Goal: Task Accomplishment & Management: Manage account settings

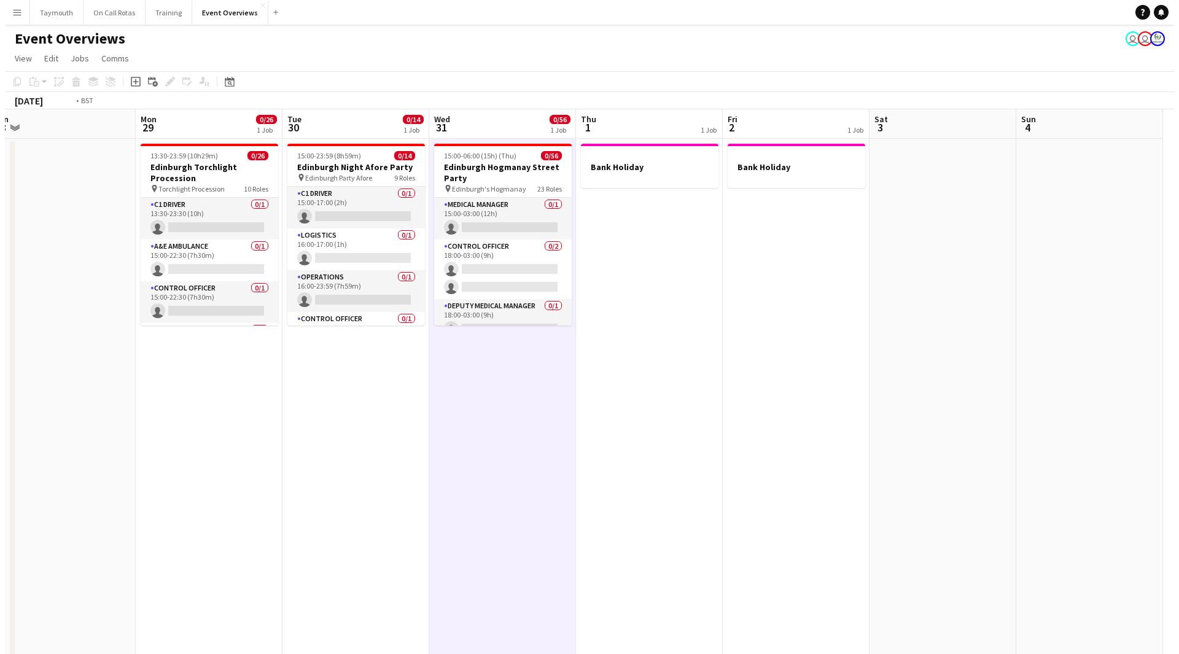
scroll to position [0, 456]
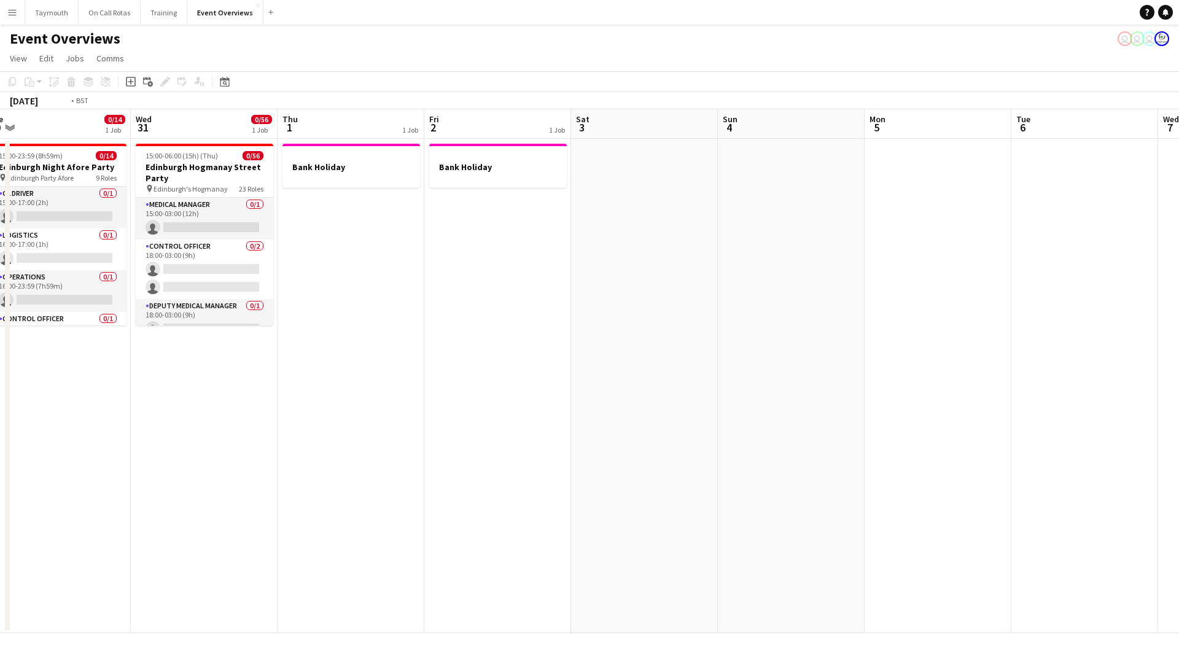
drag, startPoint x: 613, startPoint y: 463, endPoint x: 901, endPoint y: 477, distance: 287.7
click at [886, 477] on app-calendar-viewport "Sat 27 0/32 1 Job Sun 28 Mon 29 0/26 1 Job Tue 30 0/14 1 Job Wed 31 0/56 1 Job …" at bounding box center [589, 371] width 1179 height 524
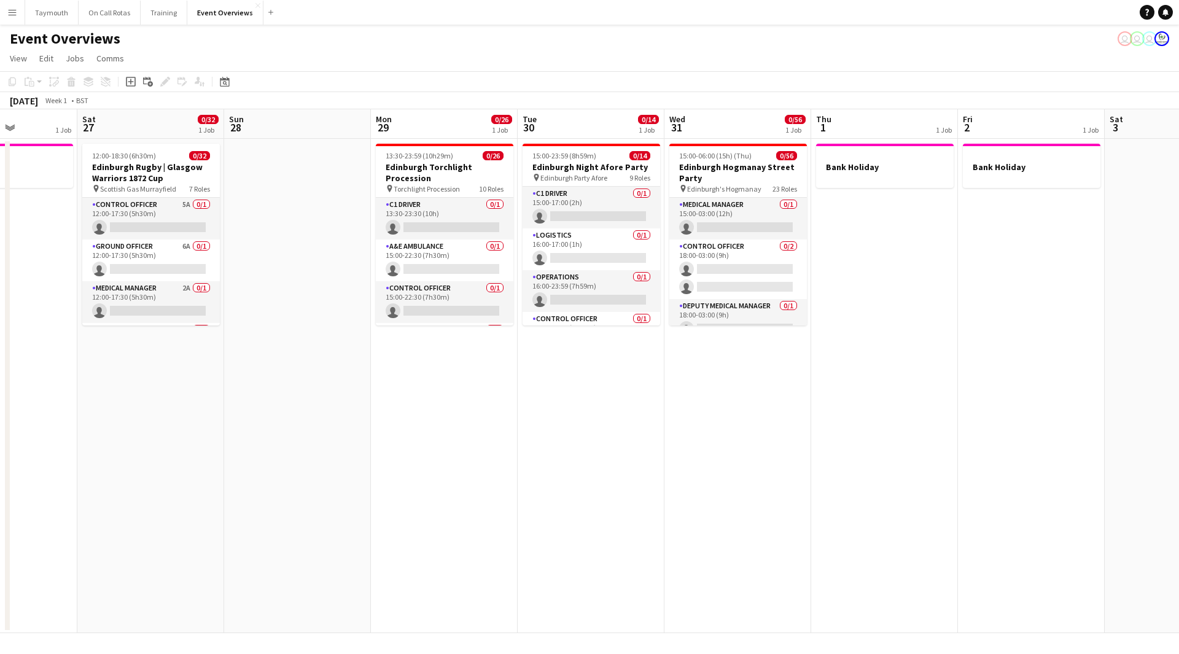
drag, startPoint x: 860, startPoint y: 515, endPoint x: 1129, endPoint y: 510, distance: 268.4
click at [1129, 510] on app-calendar-viewport "Wed 24 Thu 25 1 Job Fri 26 1 Job Sat 27 0/32 1 Job Sun 28 Mon 29 0/26 1 Job Tue…" at bounding box center [589, 371] width 1179 height 524
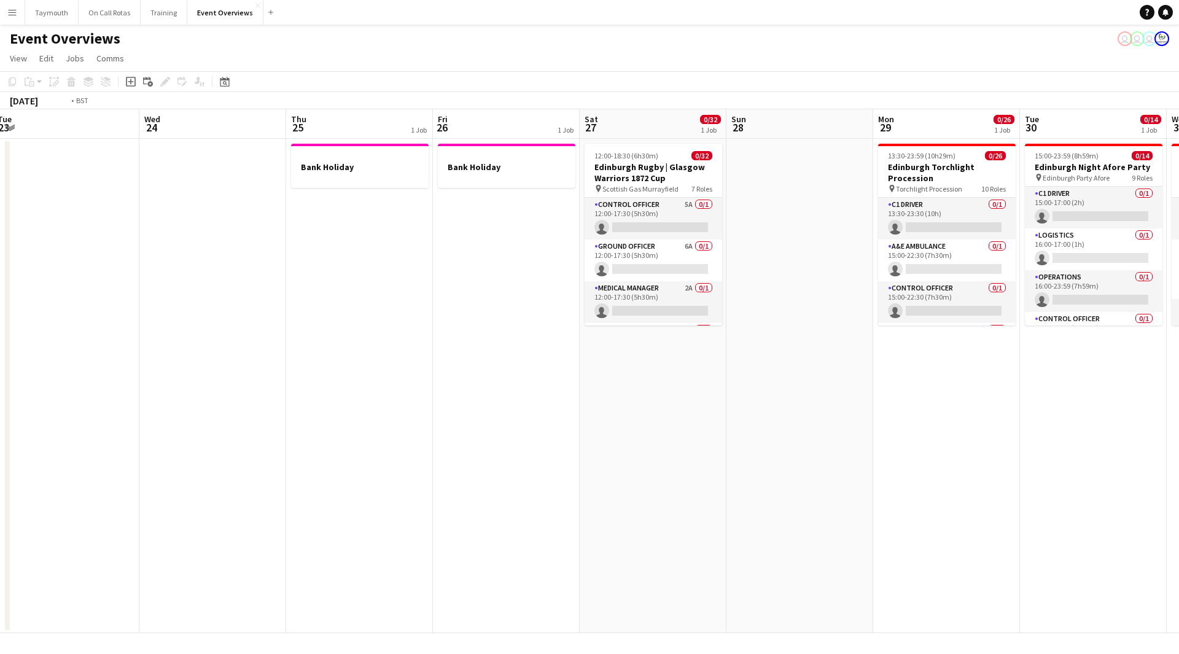
drag, startPoint x: 696, startPoint y: 538, endPoint x: 1030, endPoint y: 535, distance: 334.7
click at [962, 536] on app-calendar-viewport "Sun 21 Mon 22 Tue 23 Wed 24 Thu 25 1 Job Fri 26 1 Job Sat 27 0/32 1 Job Sun 28 …" at bounding box center [589, 371] width 1179 height 524
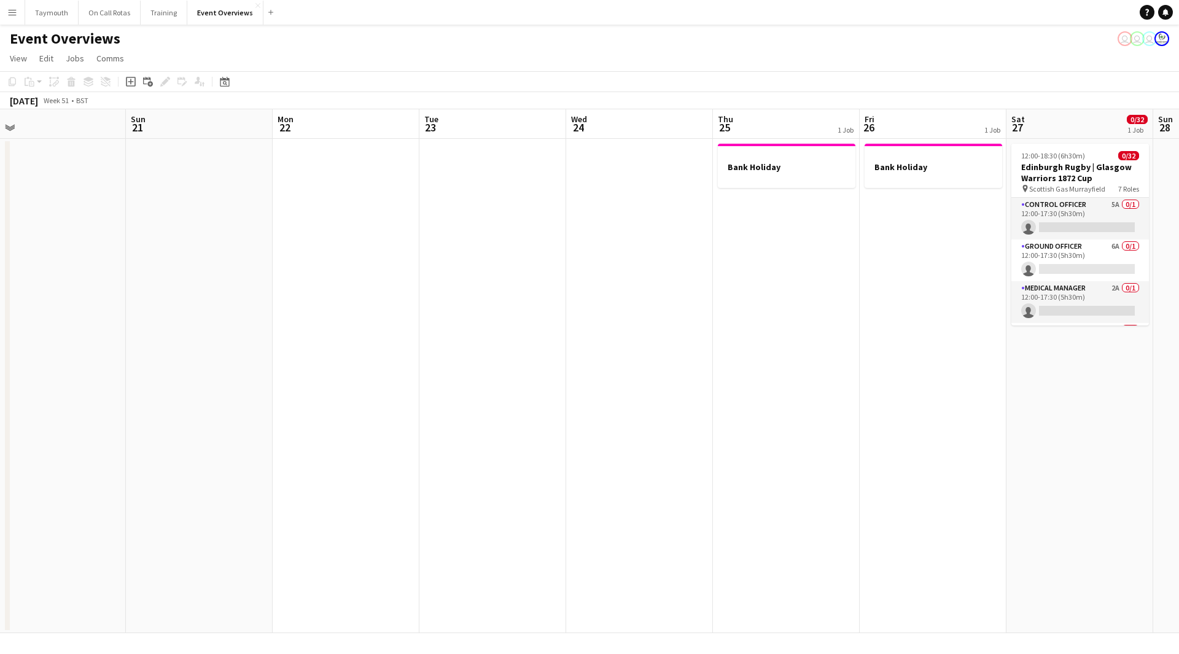
drag, startPoint x: 1043, startPoint y: 515, endPoint x: 910, endPoint y: 510, distance: 132.7
click at [1080, 513] on app-calendar-viewport "Thu 18 Fri 19 Sat 20 Sun 21 Mon 22 Tue 23 Wed 24 Thu 25 1 Job Fri 26 1 Job Sat …" at bounding box center [589, 371] width 1179 height 524
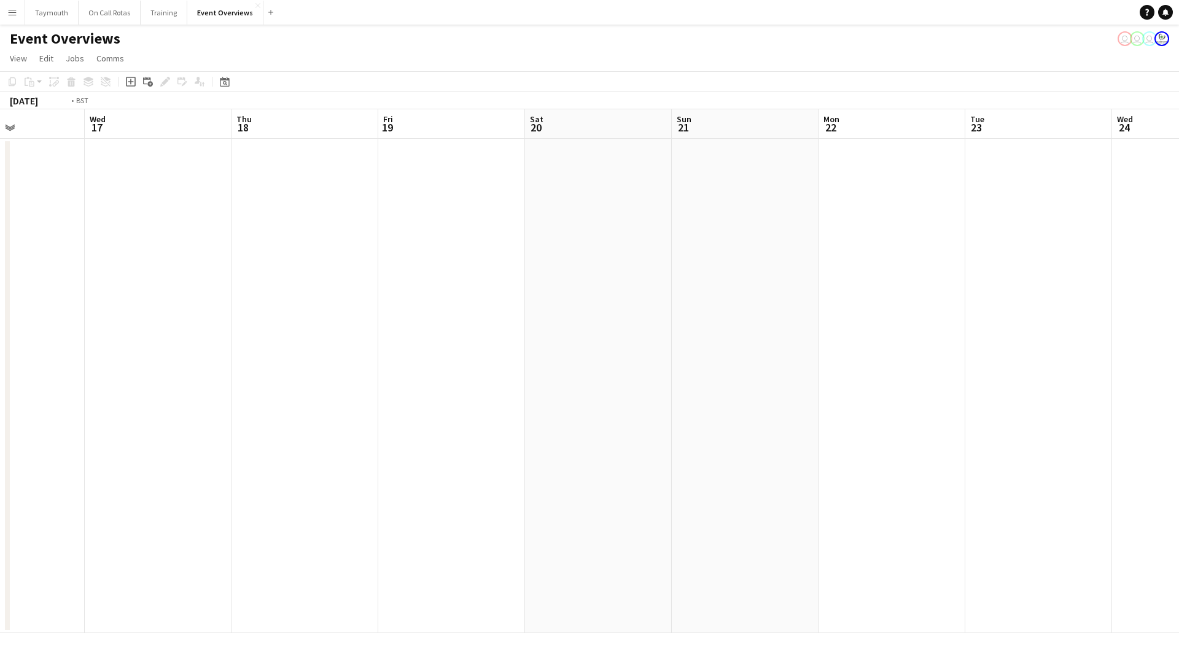
drag, startPoint x: 440, startPoint y: 502, endPoint x: 885, endPoint y: 501, distance: 445.8
click at [842, 502] on app-calendar-viewport "Sun 14 1 Job Mon 15 Tue 16 Wed 17 Thu 18 Fri 19 Sat 20 Sun 21 Mon 22 Tue 23 Wed…" at bounding box center [589, 371] width 1179 height 524
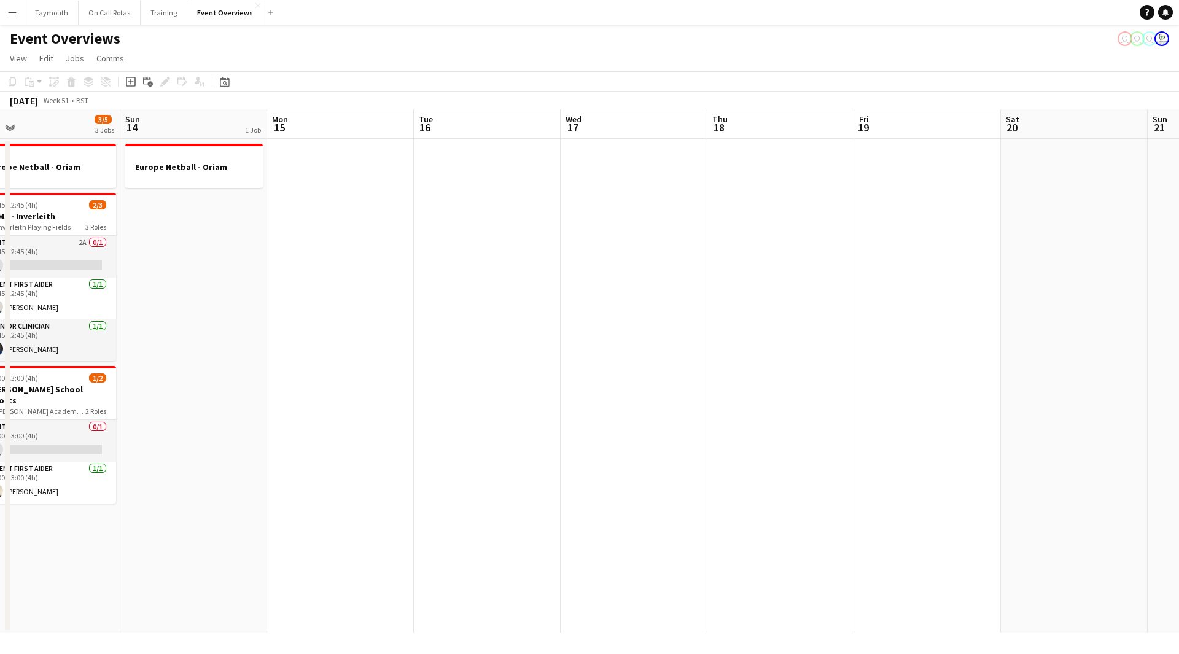
drag, startPoint x: 746, startPoint y: 503, endPoint x: 821, endPoint y: 503, distance: 74.9
click at [788, 503] on app-calendar-viewport "Thu 11 Fri 12 Sat 13 3/5 3 Jobs Sun 14 1 Job Mon 15 Tue 16 Wed 17 Thu 18 Fri 19…" at bounding box center [589, 371] width 1179 height 524
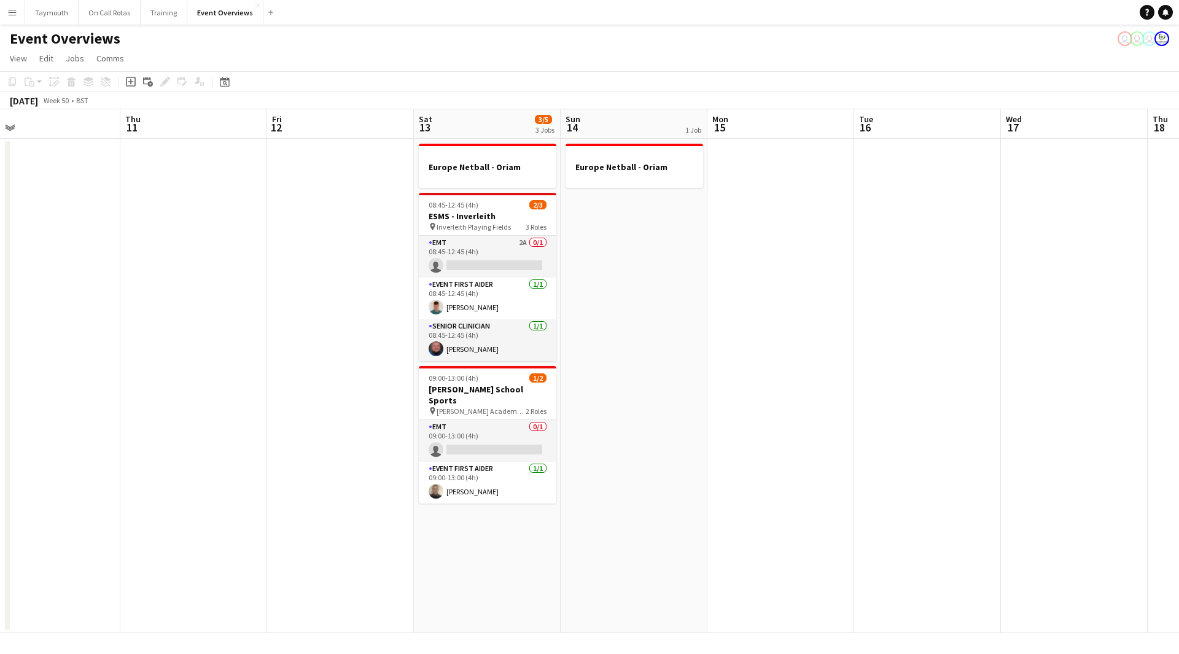
scroll to position [0, 278]
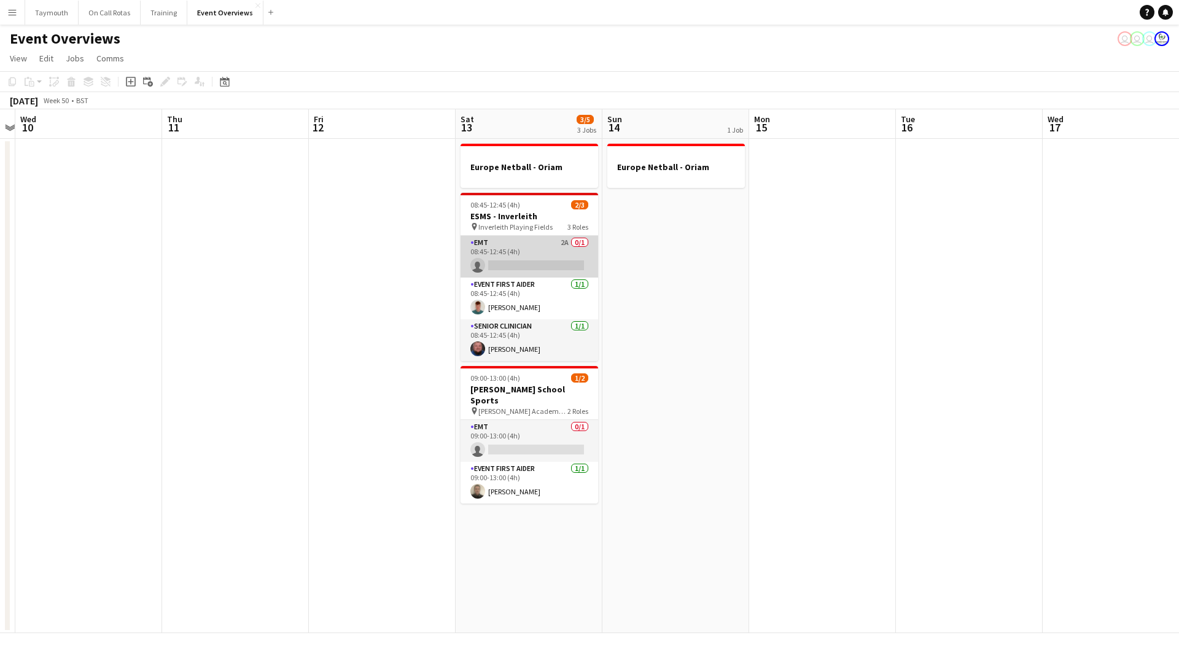
click at [559, 260] on app-card-role "EMT 2A 0/1 08:45-12:45 (4h) single-neutral-actions" at bounding box center [530, 257] width 138 height 42
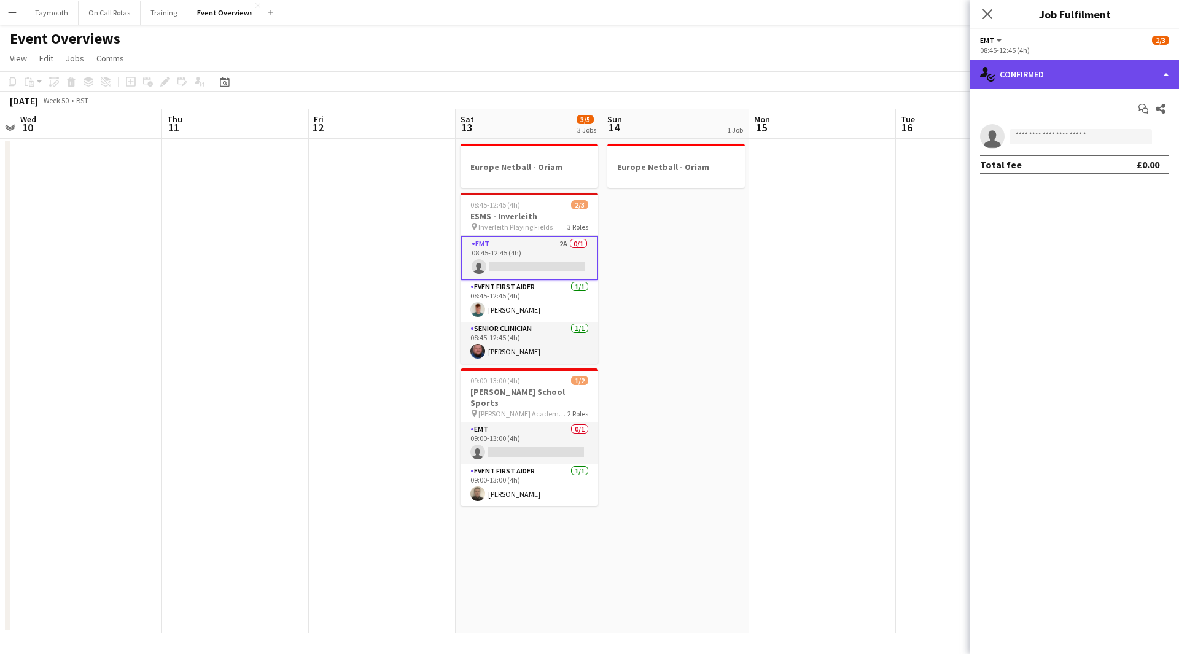
click at [1037, 71] on div "single-neutral-actions-check-2 Confirmed" at bounding box center [1074, 74] width 209 height 29
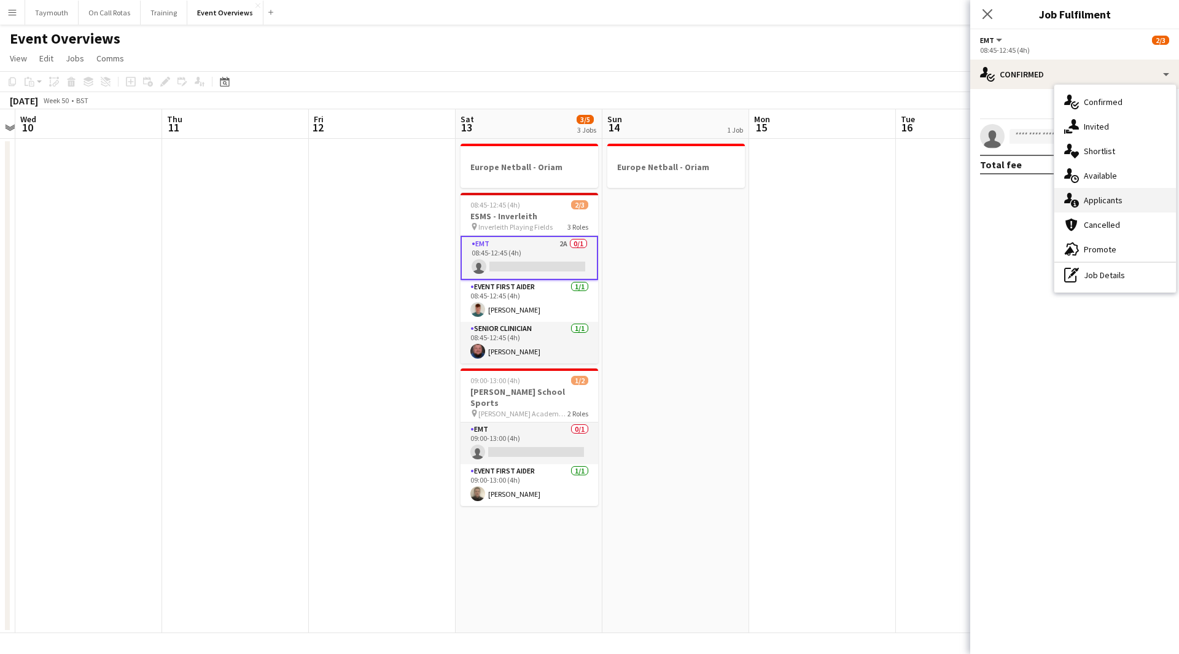
click at [1102, 201] on span "Applicants" at bounding box center [1103, 200] width 39 height 11
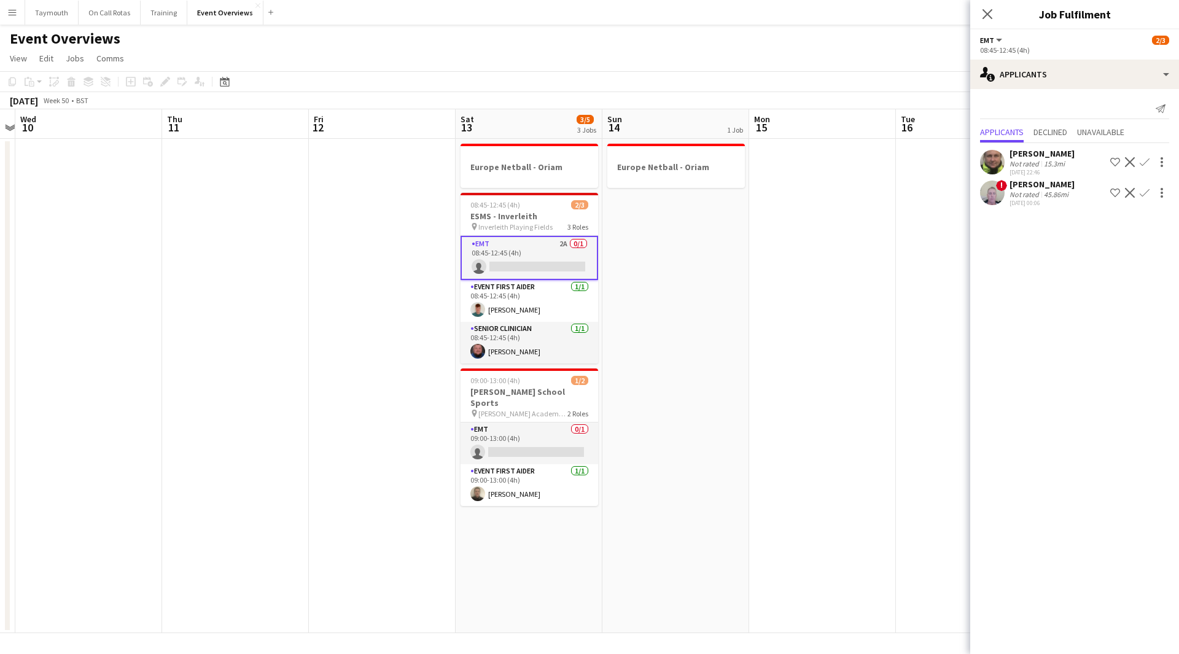
click at [1147, 160] on app-icon "Confirm" at bounding box center [1145, 162] width 10 height 10
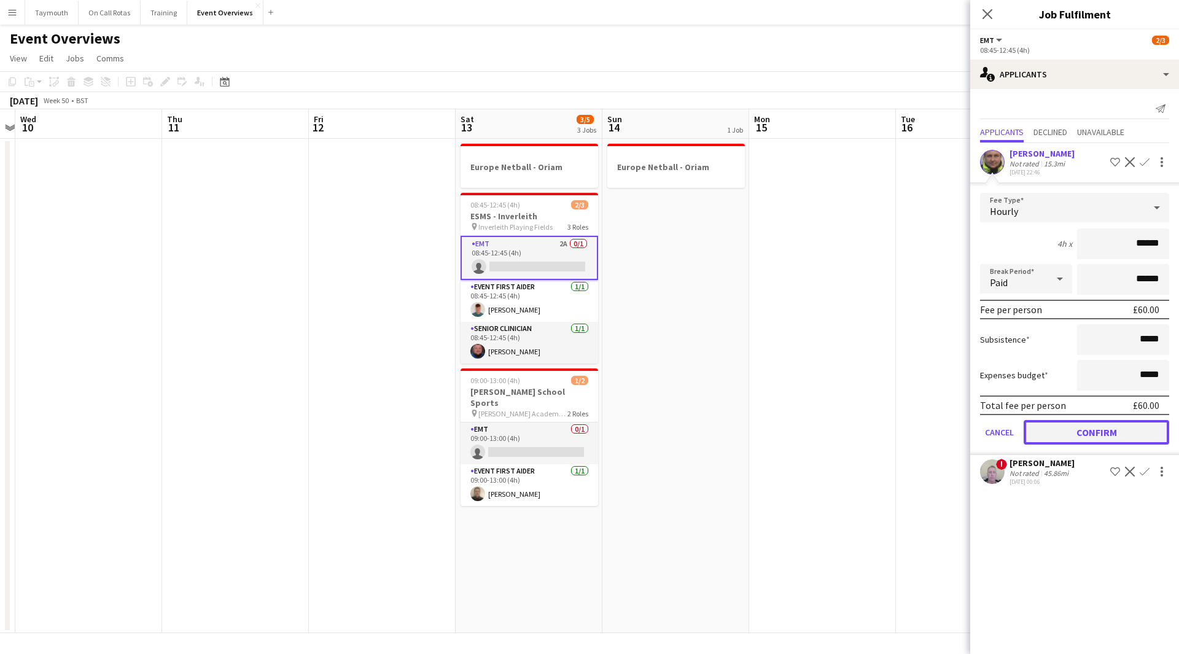
click at [1057, 435] on button "Confirm" at bounding box center [1097, 432] width 146 height 25
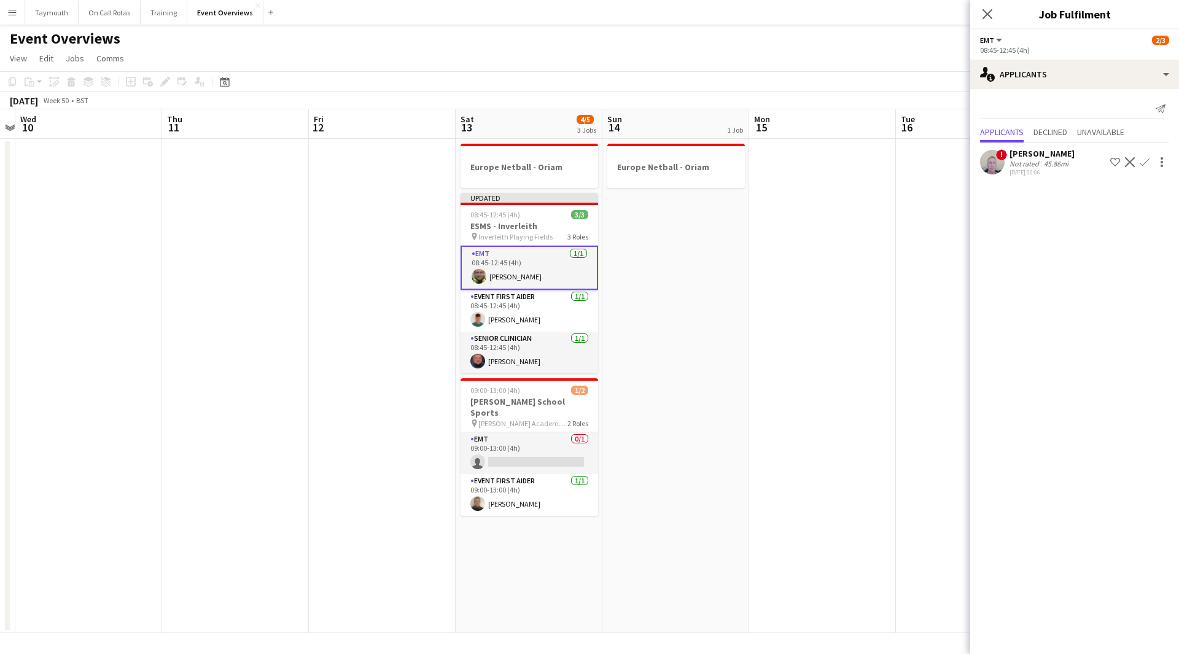
click at [795, 326] on app-date-cell at bounding box center [822, 386] width 147 height 494
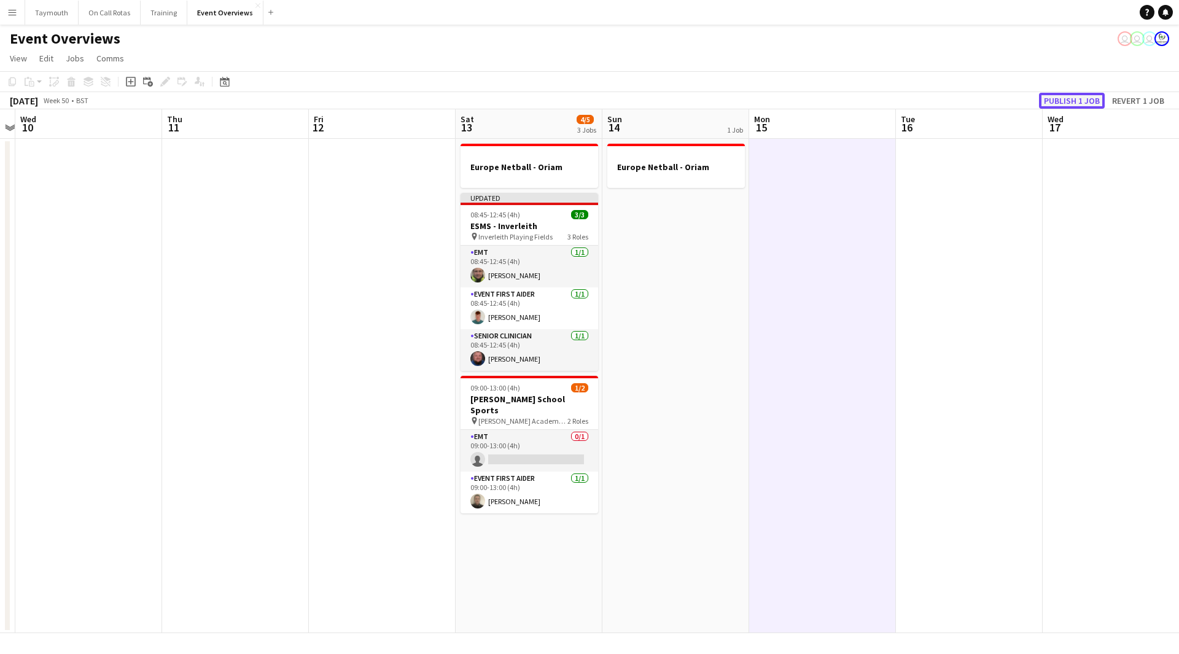
click at [1084, 101] on button "Publish 1 job" at bounding box center [1072, 101] width 66 height 16
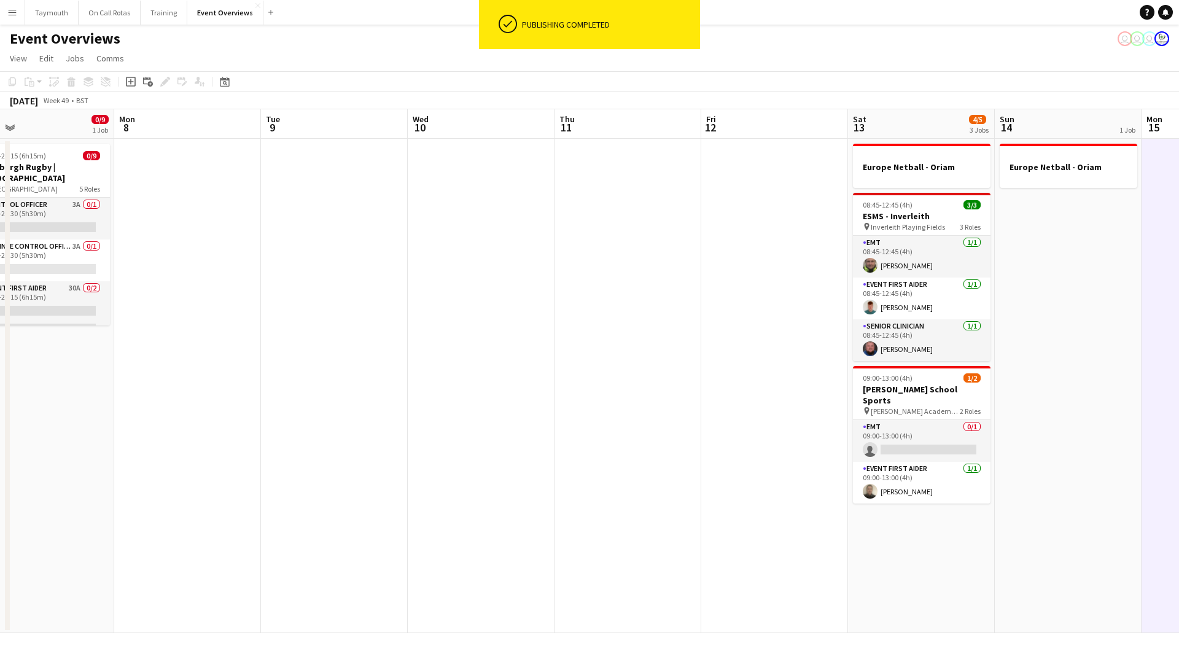
drag, startPoint x: 309, startPoint y: 284, endPoint x: 941, endPoint y: 276, distance: 631.9
click at [841, 277] on app-calendar-viewport "Fri 5 Sat 6 Sun 7 0/9 1 Job Mon 8 Tue 9 Wed 10 Thu 11 Fri 12 Sat 13 4/5 3 Jobs …" at bounding box center [589, 371] width 1179 height 524
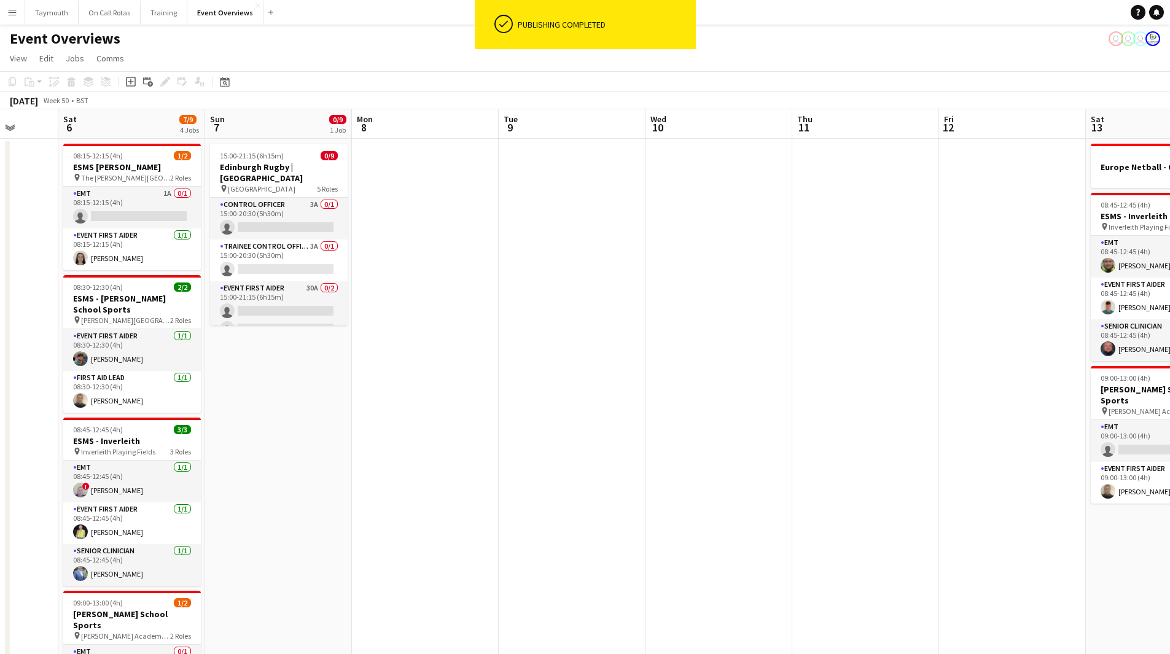
drag, startPoint x: 688, startPoint y: 327, endPoint x: 738, endPoint y: 330, distance: 50.4
click at [738, 330] on app-calendar-viewport "Wed 3 Thu 4 Fri 5 Sat 6 7/9 4 Jobs Sun 7 0/9 1 Job Mon 8 Tue 9 Wed 10 Thu 11 Fr…" at bounding box center [585, 432] width 1170 height 647
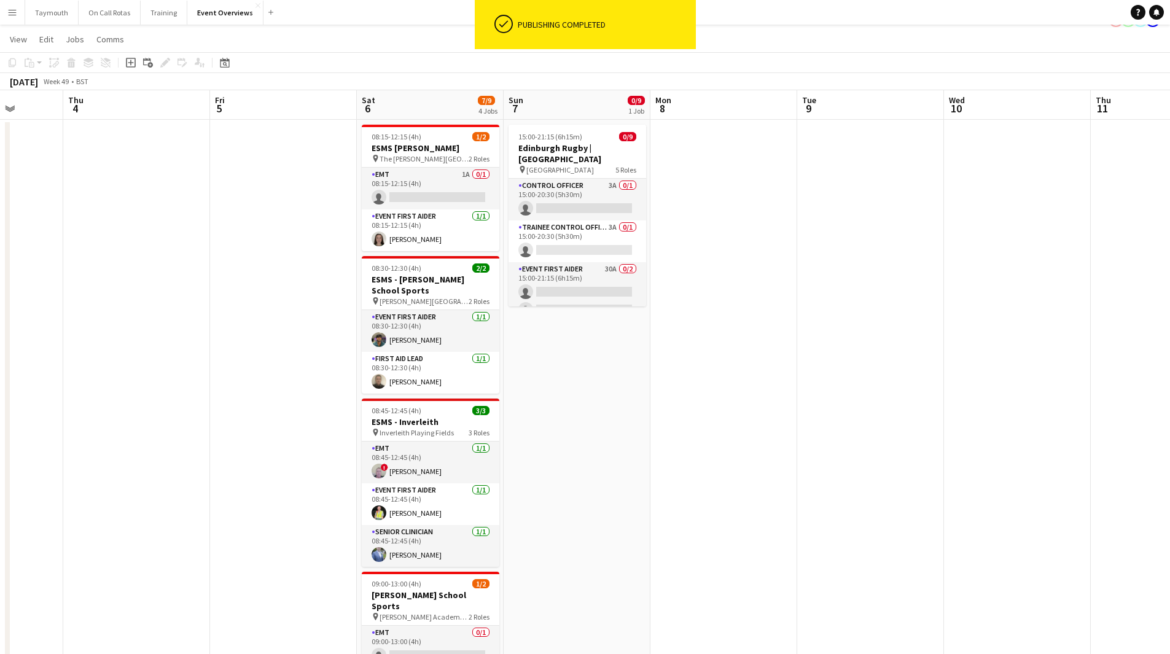
scroll to position [0, 0]
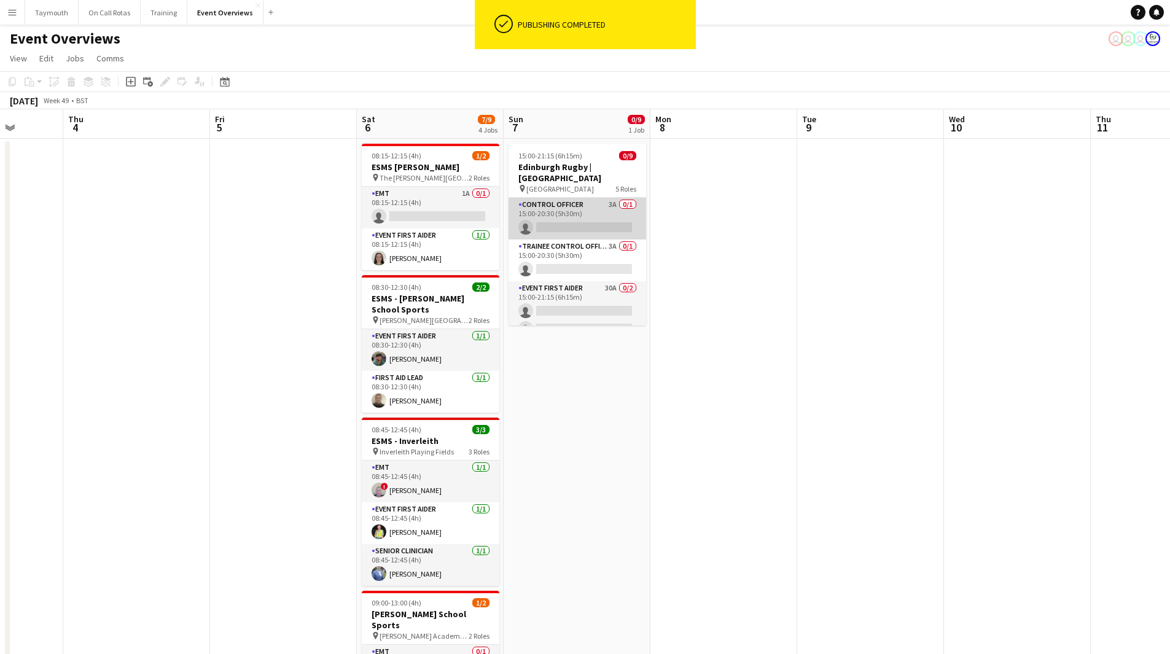
click at [581, 212] on app-card-role "Control Officer 3A 0/1 15:00-20:30 (5h30m) single-neutral-actions" at bounding box center [577, 219] width 138 height 42
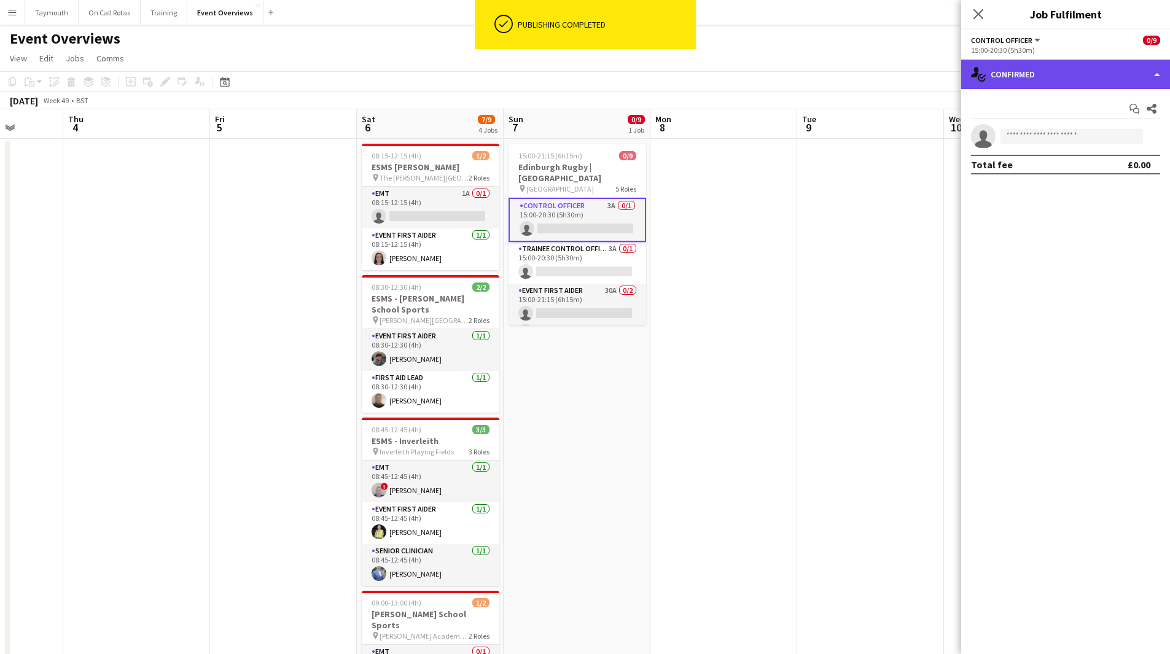
click at [1065, 64] on div "single-neutral-actions-check-2 Confirmed" at bounding box center [1065, 74] width 209 height 29
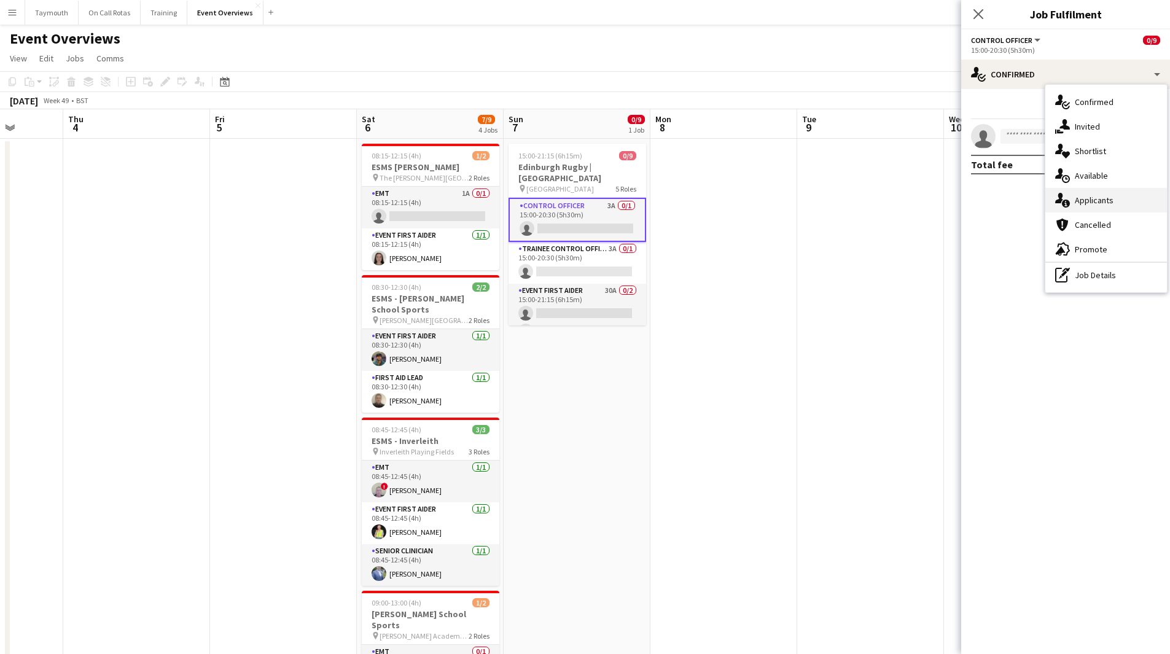
click at [1113, 195] on div "single-neutral-actions-information Applicants" at bounding box center [1106, 200] width 122 height 25
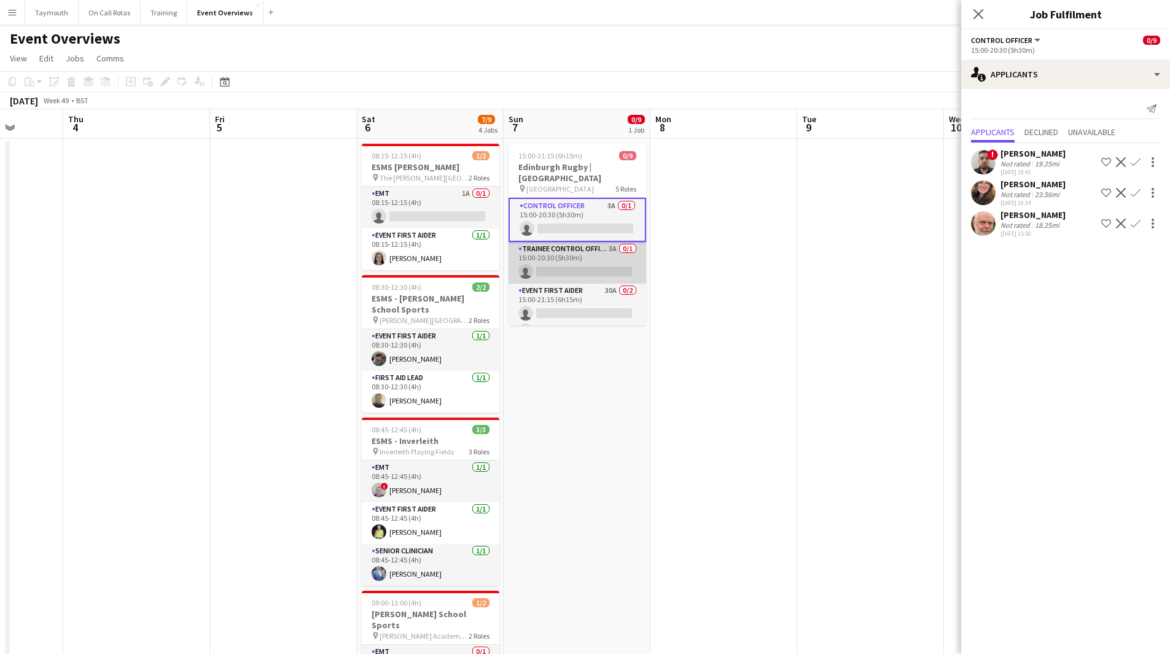
click at [567, 258] on app-card-role "Trainee Control Officer 3A 0/1 15:00-20:30 (5h30m) single-neutral-actions" at bounding box center [577, 263] width 138 height 42
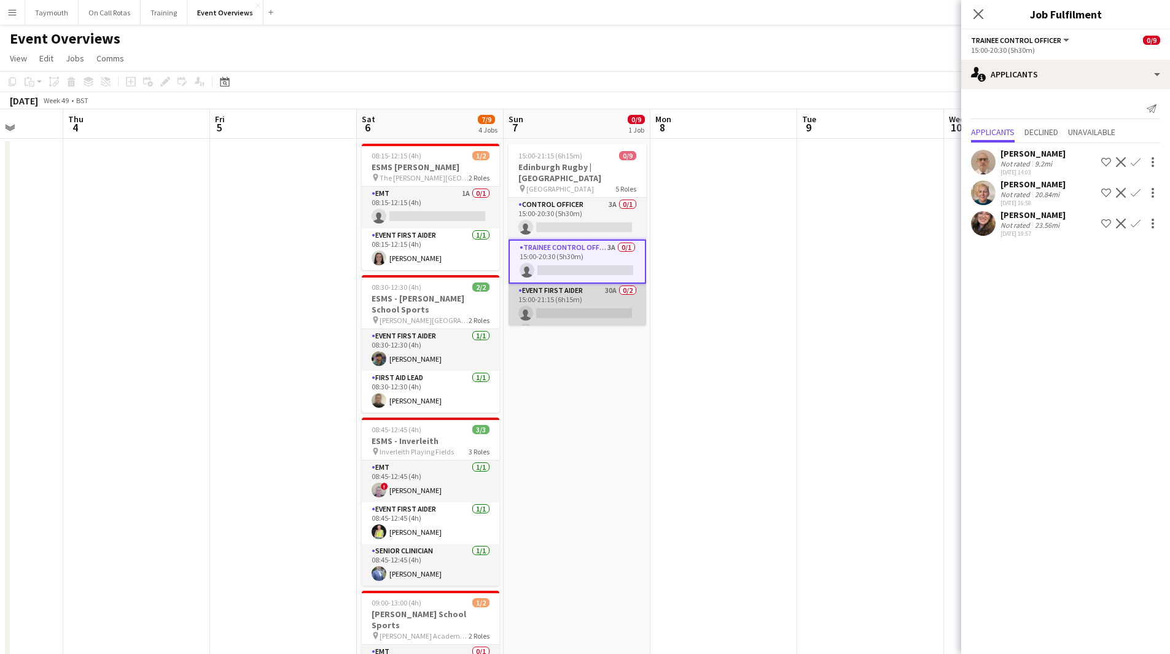
click at [580, 298] on app-card-role "Event First Aider 30A 0/2 15:00-21:15 (6h15m) single-neutral-actions single-neu…" at bounding box center [577, 314] width 138 height 60
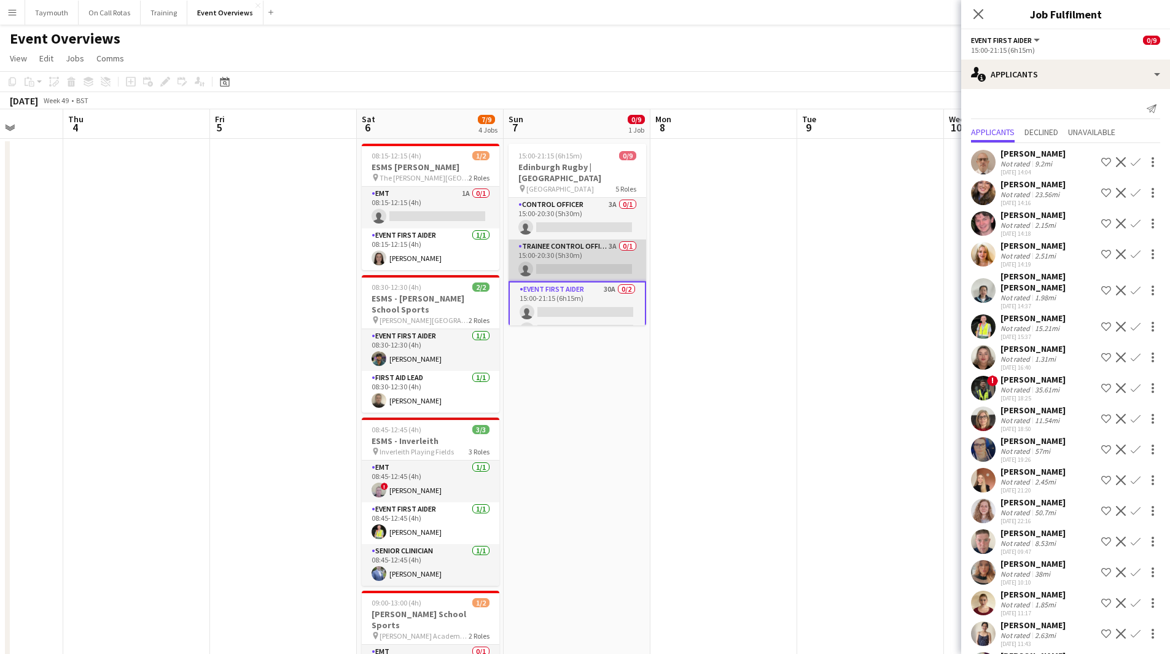
click at [570, 249] on app-card-role "Trainee Control Officer 3A 0/1 15:00-20:30 (5h30m) single-neutral-actions" at bounding box center [577, 260] width 138 height 42
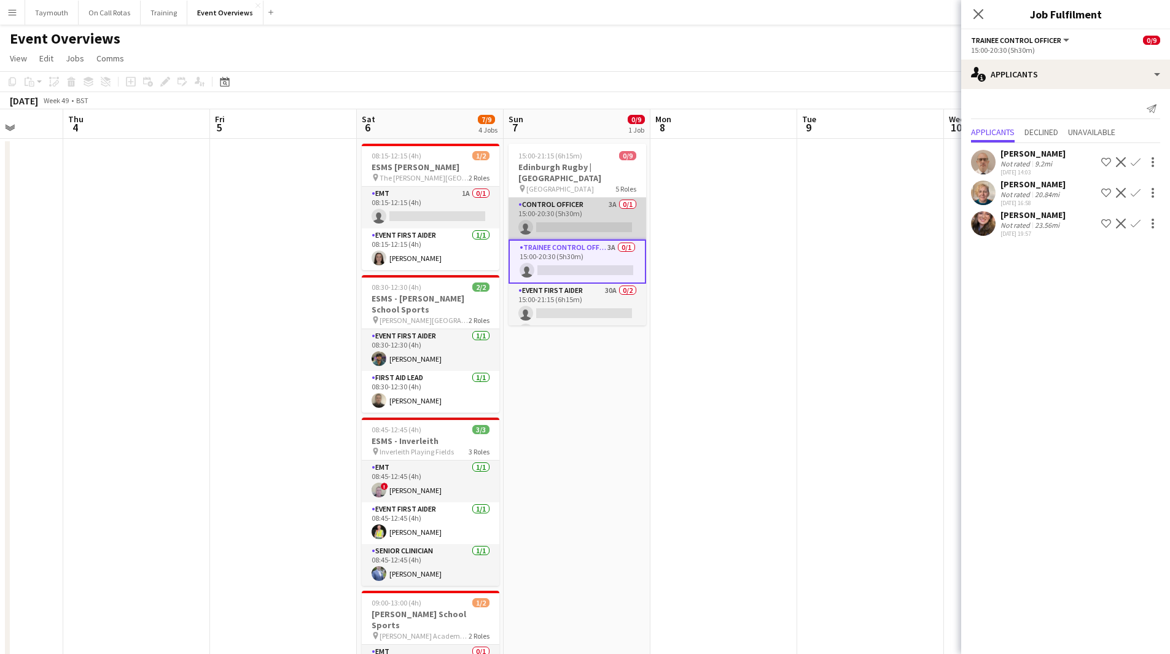
click at [590, 212] on app-card-role "Control Officer 3A 0/1 15:00-20:30 (5h30m) single-neutral-actions" at bounding box center [577, 219] width 138 height 42
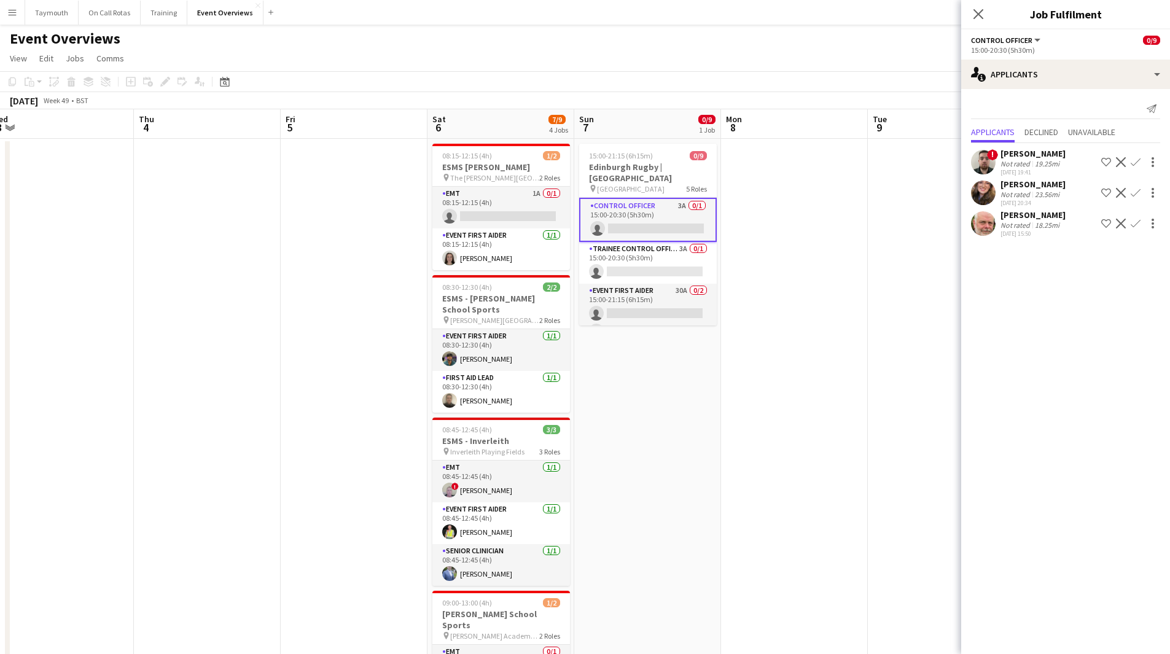
drag, startPoint x: 186, startPoint y: 344, endPoint x: 405, endPoint y: 352, distance: 219.3
click at [405, 352] on app-calendar-viewport "Mon 1 1 Job Tue 2 Wed 3 Thu 4 Fri 5 Sat 6 7/9 4 Jobs Sun 7 0/9 1 Job Mon 8 Tue …" at bounding box center [585, 432] width 1170 height 647
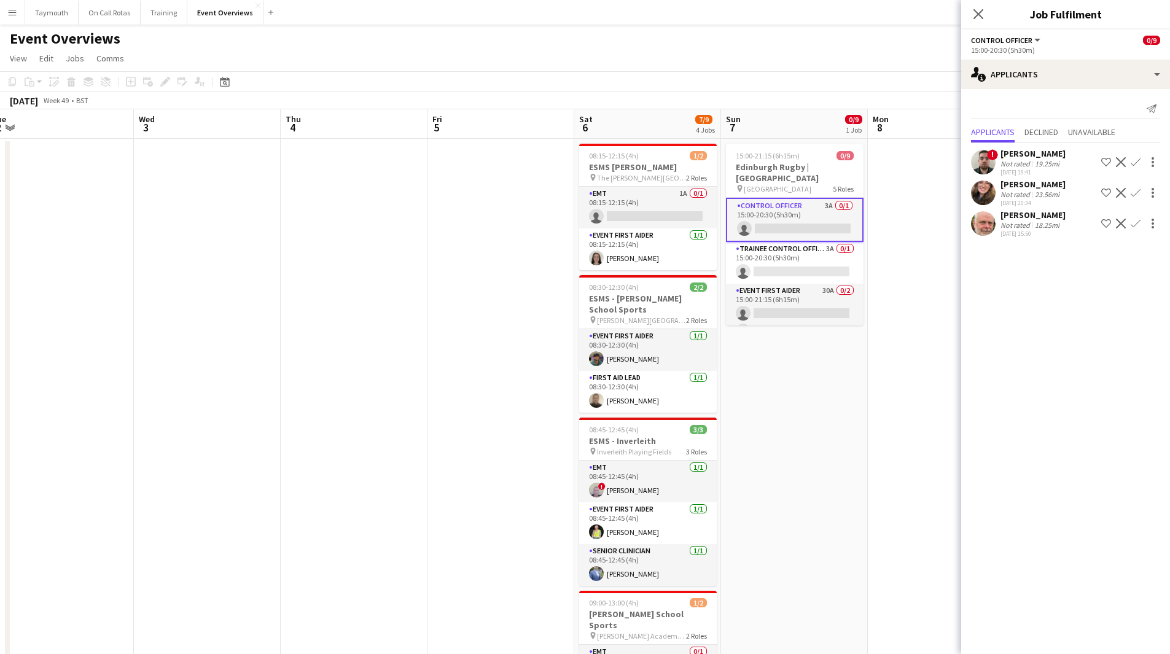
scroll to position [0, 305]
click at [639, 200] on app-card-role "EMT 1A 0/1 08:15-12:15 (4h) single-neutral-actions" at bounding box center [650, 208] width 138 height 42
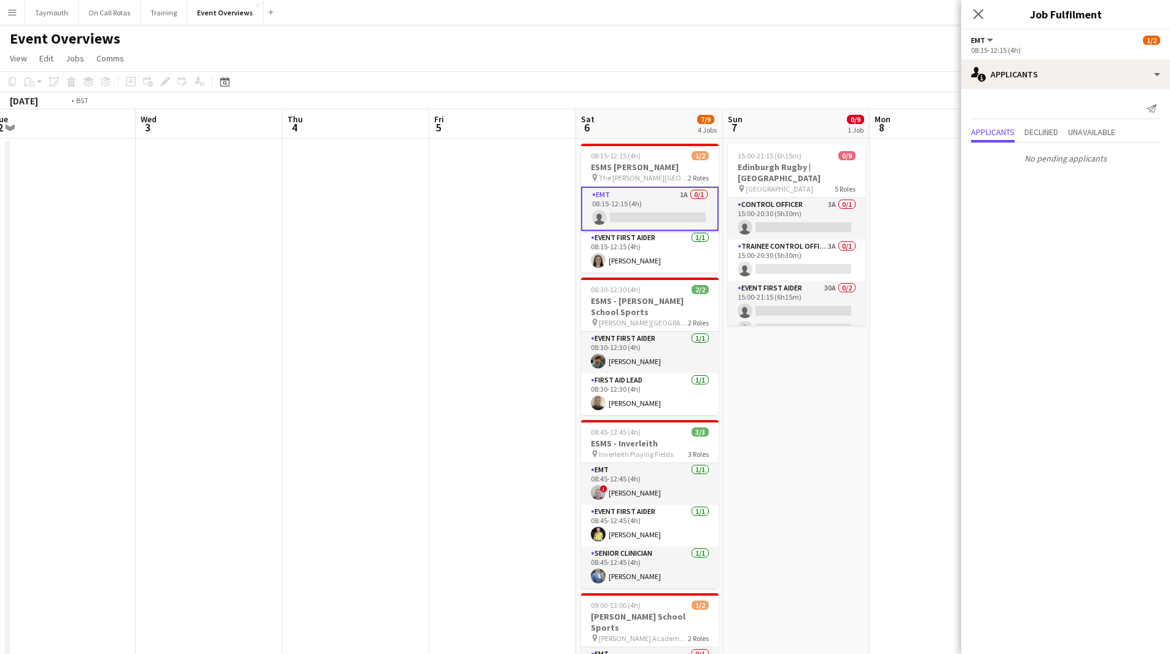
drag, startPoint x: 464, startPoint y: 290, endPoint x: 1010, endPoint y: 258, distance: 546.8
click at [935, 259] on app-calendar-viewport "Sun 30 Mon 1 1 Job Tue 2 Wed 3 Thu 4 Fri 5 Sat 6 7/9 4 Jobs Sun 7 0/9 1 Job Mon…" at bounding box center [585, 432] width 1170 height 647
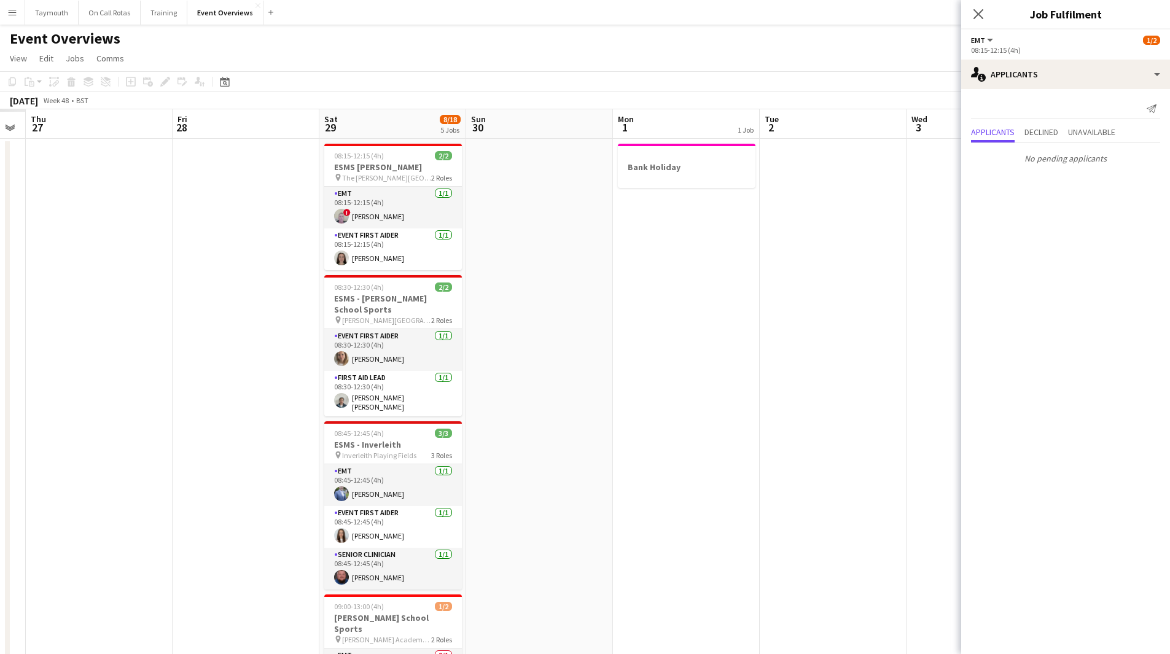
drag, startPoint x: 425, startPoint y: 332, endPoint x: 842, endPoint y: 327, distance: 416.9
click at [824, 327] on app-calendar-viewport "Tue 25 Wed 26 Thu 27 Fri 28 Sat 29 8/18 5 Jobs Sun 30 Mon 1 1 Job Tue 2 Wed 3 T…" at bounding box center [585, 526] width 1170 height 834
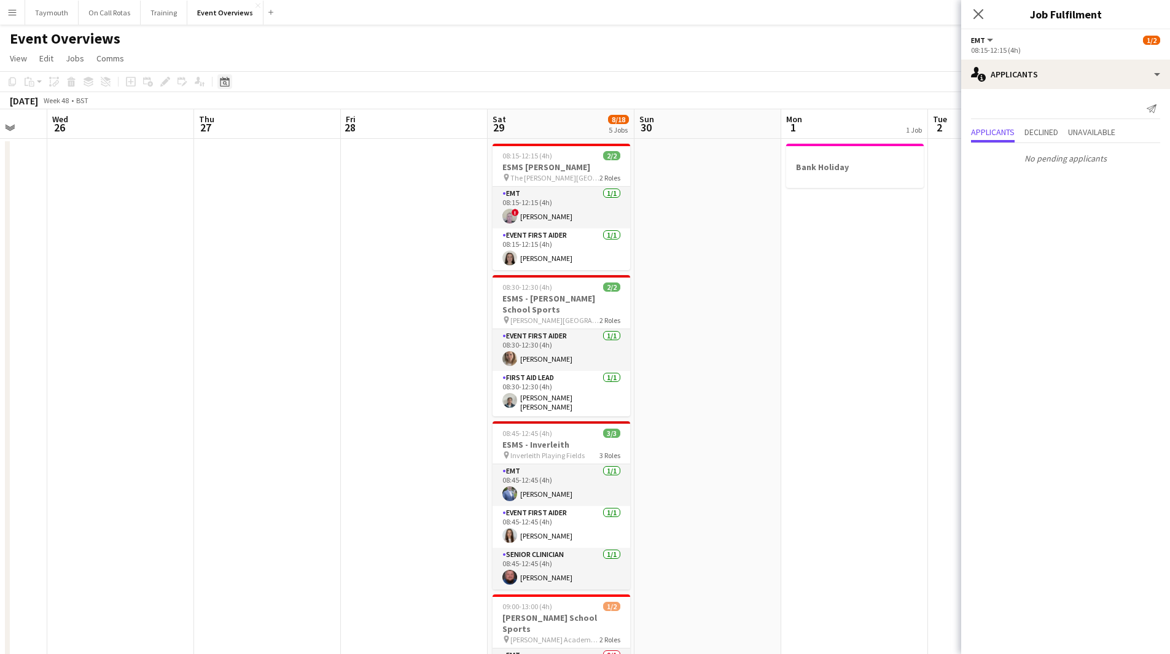
click at [225, 77] on icon "Date picker" at bounding box center [225, 82] width 10 height 10
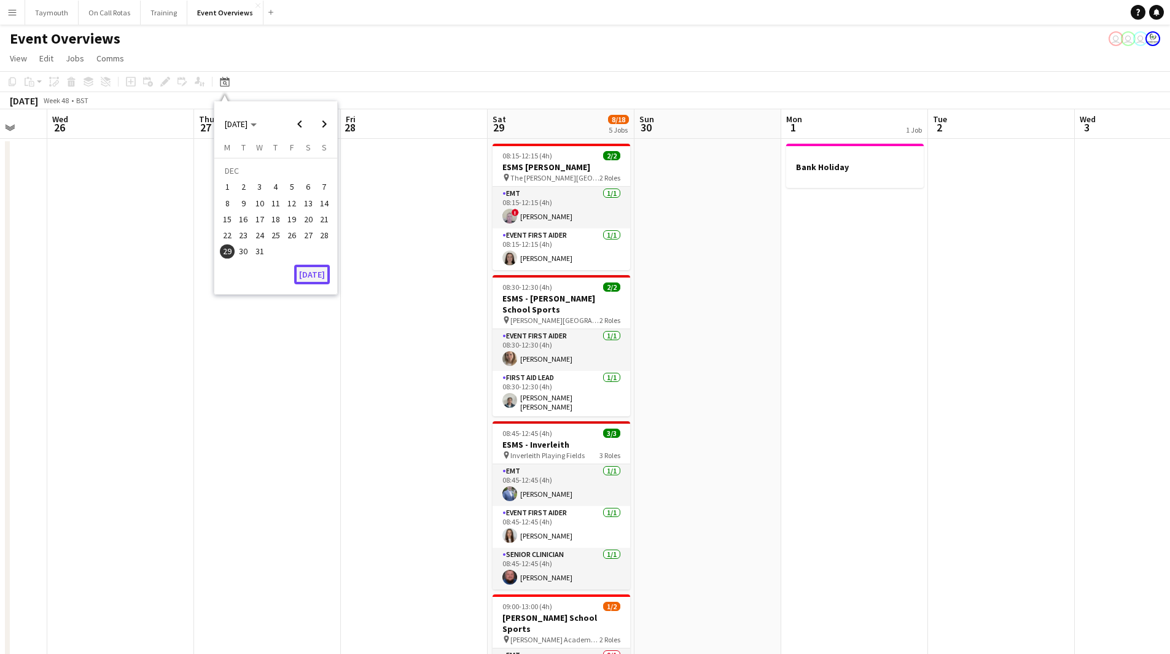
click at [314, 272] on button "[DATE]" at bounding box center [312, 275] width 36 height 20
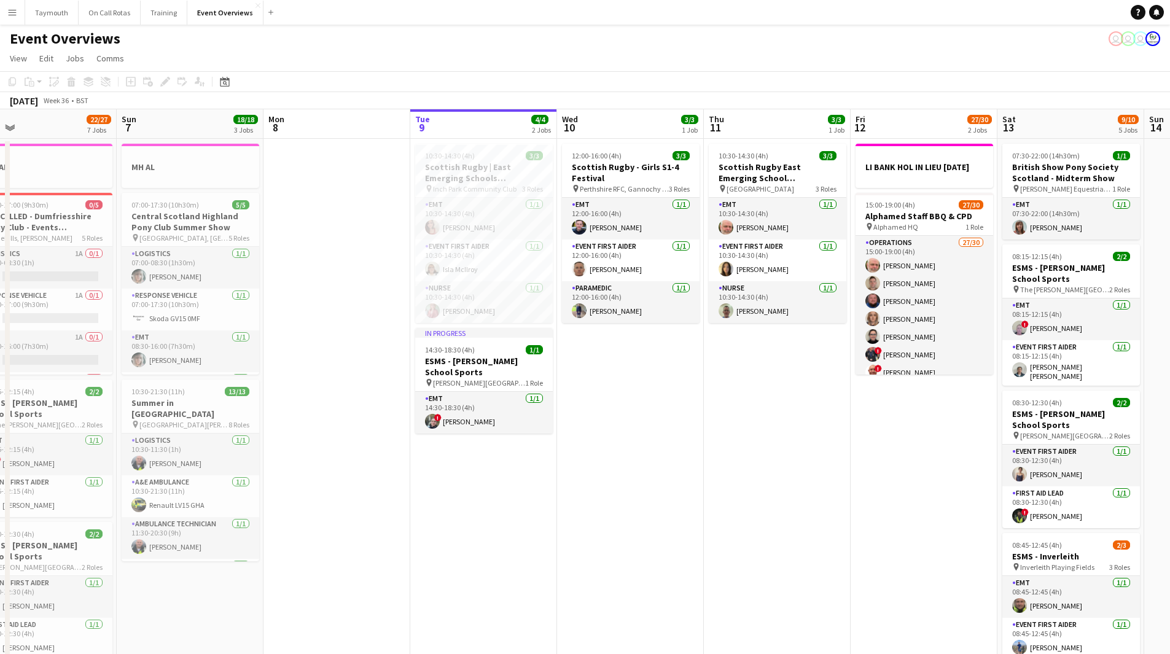
scroll to position [0, 472]
drag, startPoint x: 837, startPoint y: 453, endPoint x: 788, endPoint y: 453, distance: 49.1
click at [788, 453] on app-calendar-viewport "Wed 3 2 Jobs Thu 4 2 Jobs Fri 5 13/13 3 Jobs Sat 6 22/27 7 Jobs Sun 7 18/18 3 J…" at bounding box center [585, 649] width 1170 height 1081
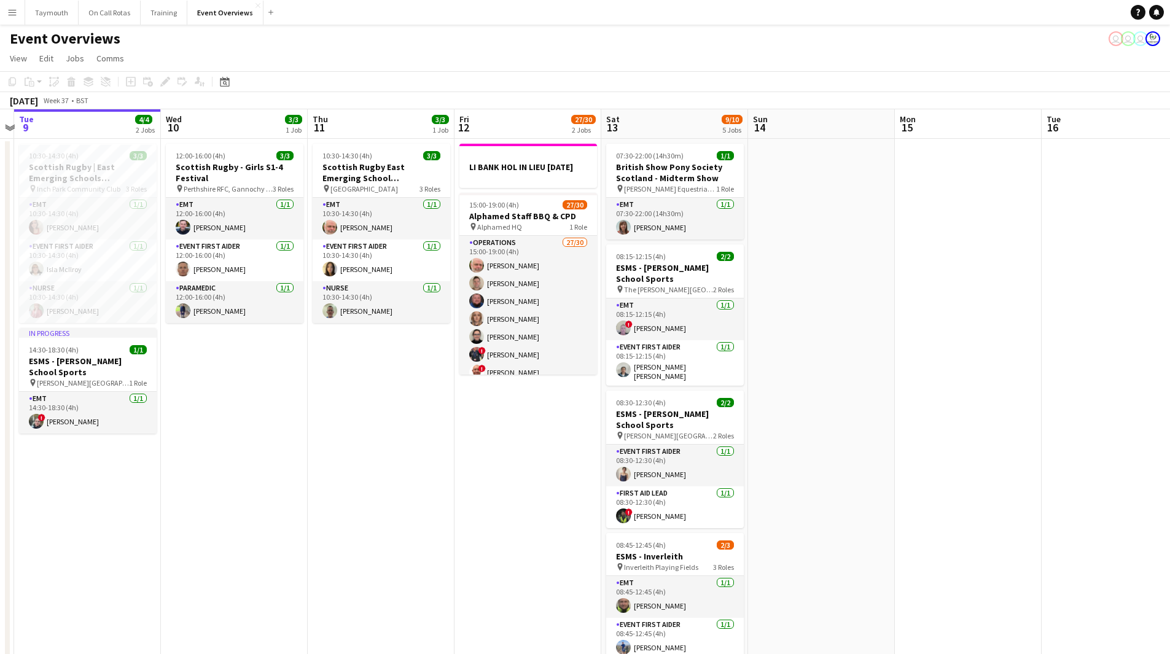
drag, startPoint x: 850, startPoint y: 467, endPoint x: 455, endPoint y: 465, distance: 394.8
click at [455, 465] on app-calendar-viewport "Fri 5 13/13 3 Jobs Sat 6 22/27 7 Jobs Sun 7 18/18 3 Jobs Mon 8 Tue 9 4/4 2 Jobs…" at bounding box center [585, 649] width 1170 height 1081
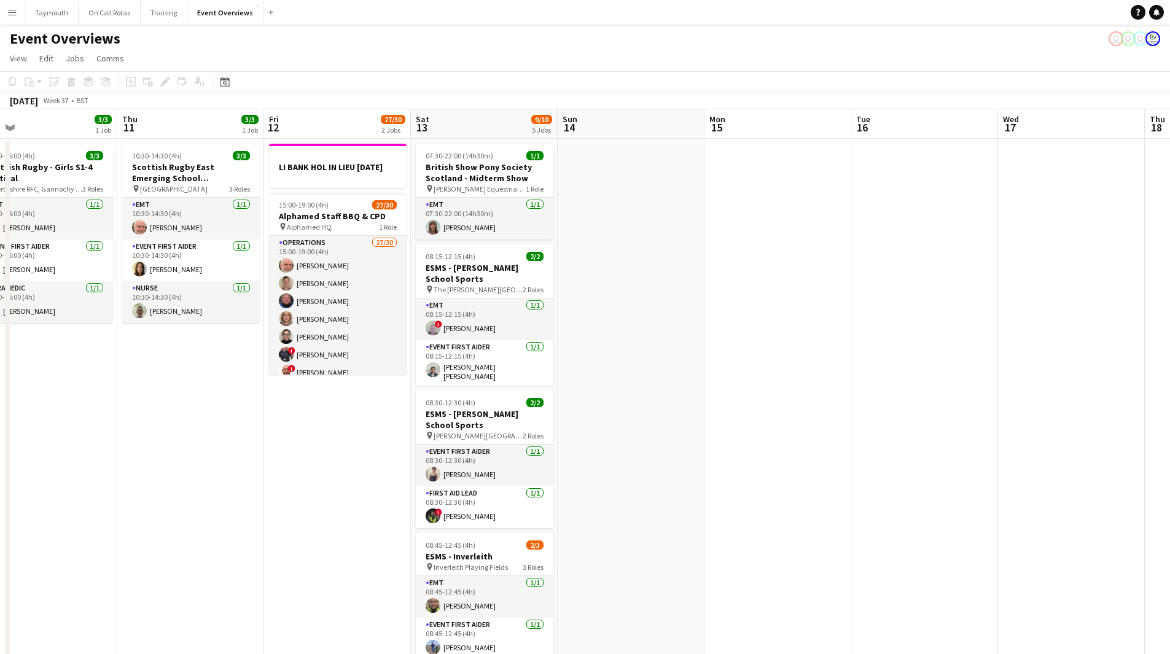
drag, startPoint x: 486, startPoint y: 457, endPoint x: 264, endPoint y: 462, distance: 221.7
click at [264, 462] on app-calendar-viewport "Sun 7 18/18 3 Jobs Mon 8 Tue 9 4/4 2 Jobs Wed 10 3/3 1 Job Thu 11 3/3 1 Job Fri…" at bounding box center [585, 649] width 1170 height 1081
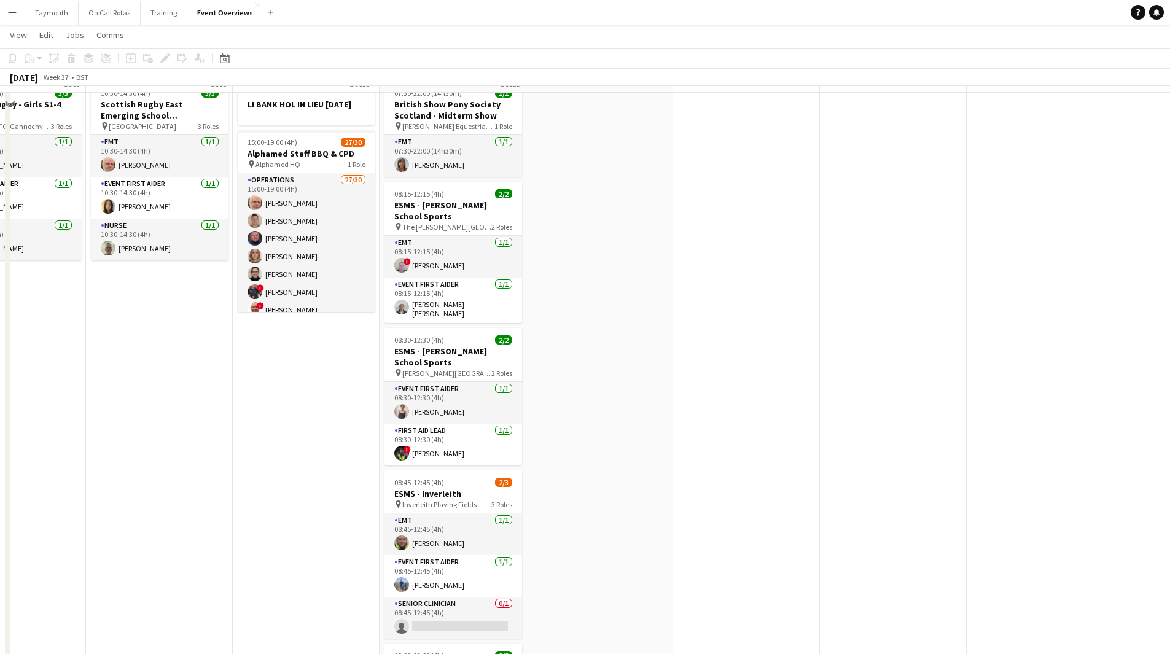
scroll to position [0, 0]
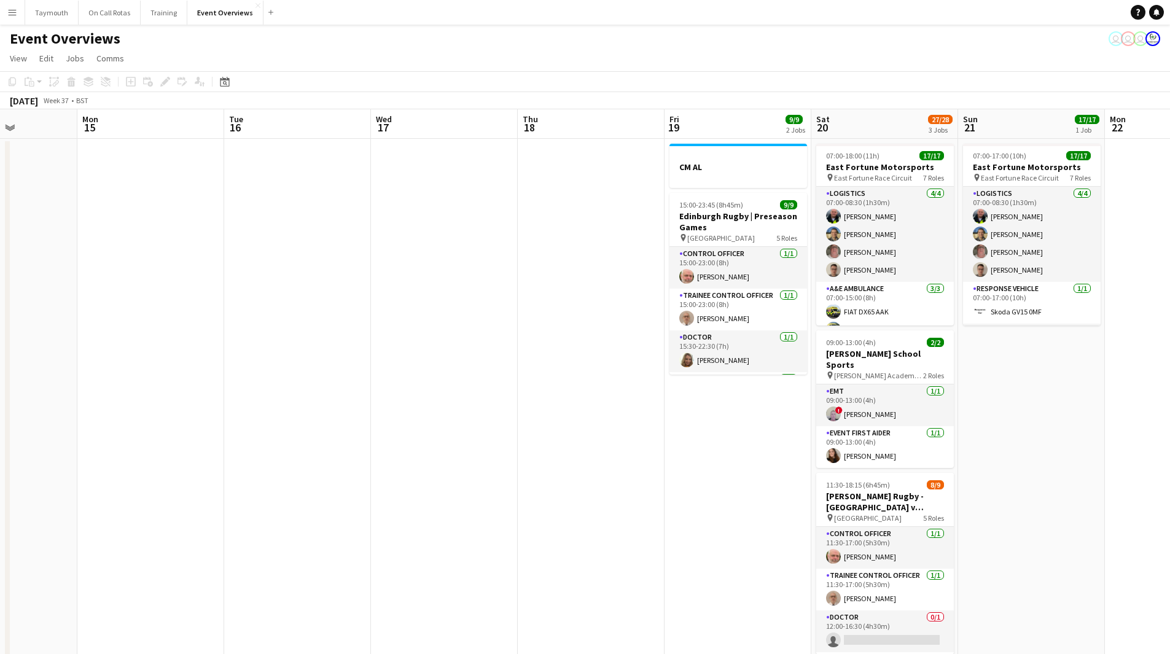
drag, startPoint x: 863, startPoint y: 441, endPoint x: 268, endPoint y: 468, distance: 595.0
click at [268, 468] on app-calendar-viewport "Thu 11 3/3 1 Job Fri 12 27/30 2 Jobs Sat 13 9/10 5 Jobs Sun 14 Mon 15 Tue 16 We…" at bounding box center [585, 649] width 1170 height 1081
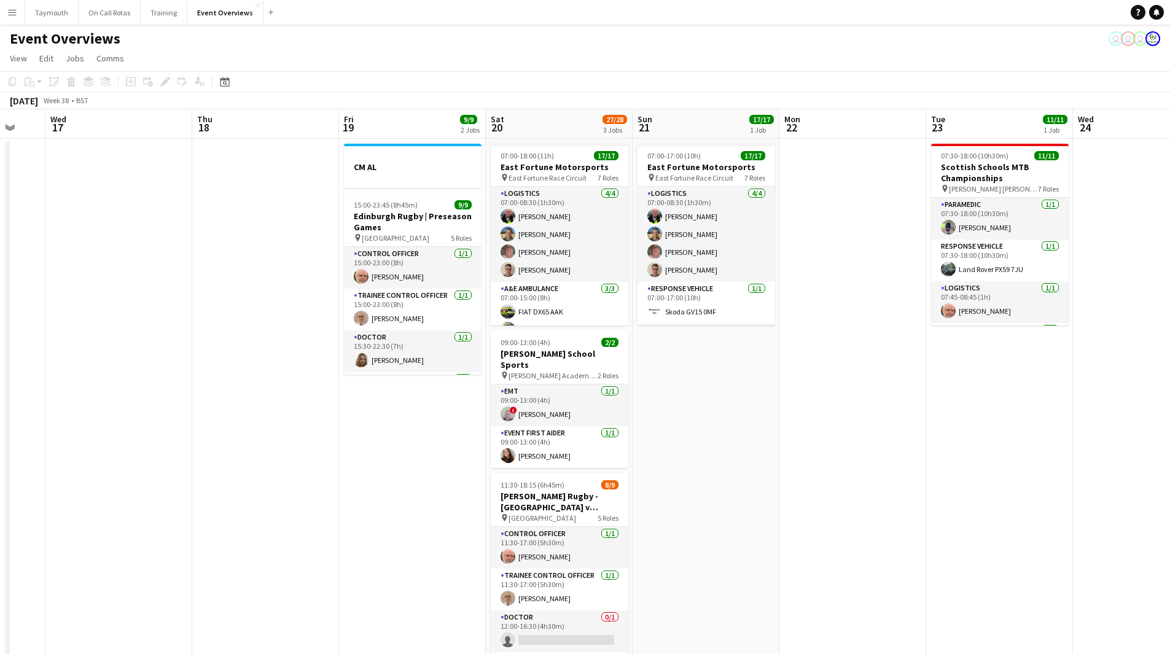
drag, startPoint x: 589, startPoint y: 495, endPoint x: 370, endPoint y: 519, distance: 220.6
click at [370, 519] on app-calendar-viewport "Sat 13 9/10 5 Jobs Sun 14 Mon 15 Tue 16 Wed 17 Thu 18 Fri 19 9/9 2 Jobs Sat 20 …" at bounding box center [585, 649] width 1170 height 1081
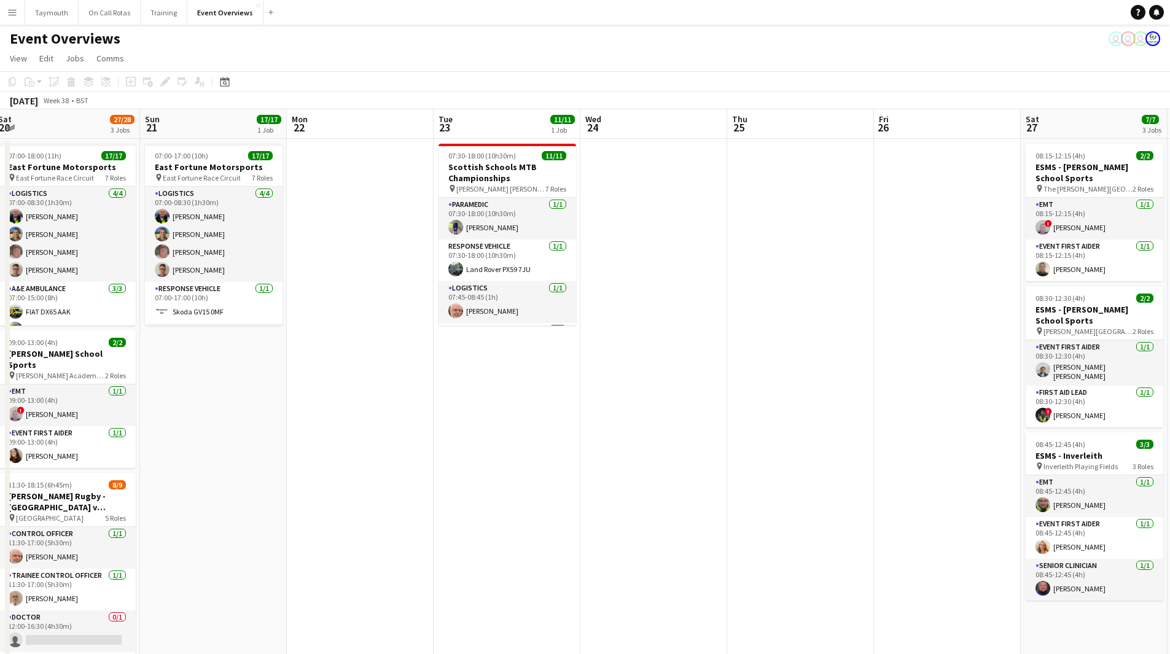
drag, startPoint x: 935, startPoint y: 437, endPoint x: 459, endPoint y: 510, distance: 481.4
click at [459, 510] on app-calendar-viewport "Wed 17 Thu 18 Fri 19 9/9 2 Jobs Sat 20 27/28 3 Jobs Sun 21 17/17 1 Job Mon 22 T…" at bounding box center [585, 649] width 1170 height 1081
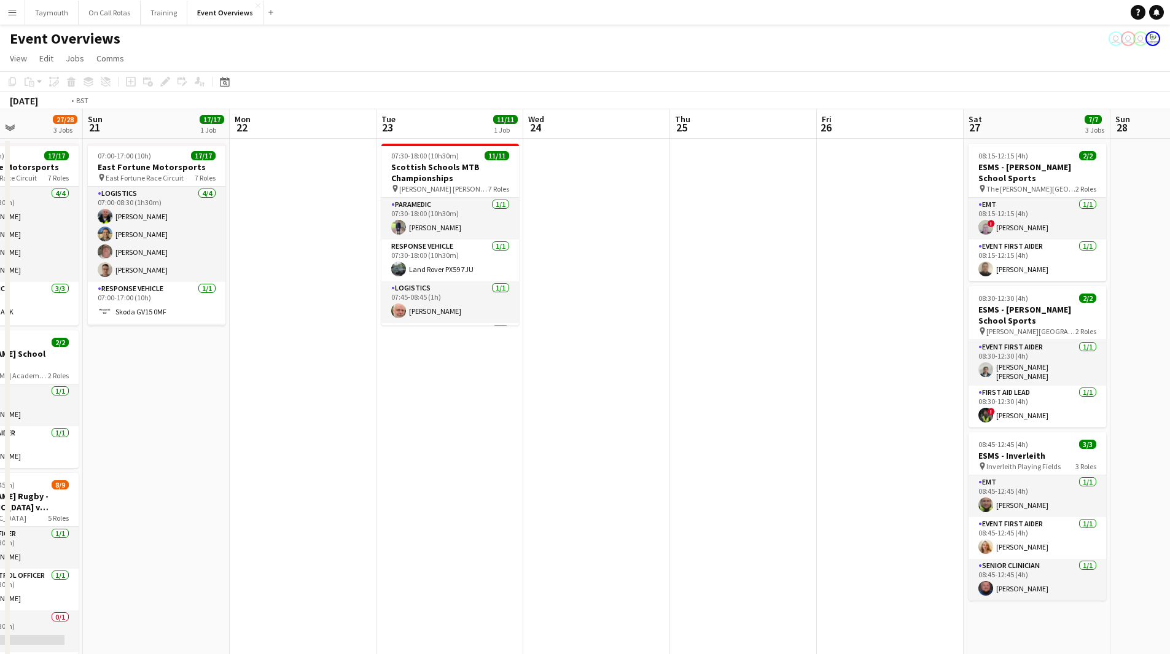
drag, startPoint x: 626, startPoint y: 491, endPoint x: 366, endPoint y: 508, distance: 260.3
click at [366, 508] on app-calendar-viewport "Wed 17 Thu 18 Fri 19 9/9 2 Jobs Sat 20 27/28 3 Jobs Sun 21 17/17 1 Job Mon 22 T…" at bounding box center [585, 649] width 1170 height 1081
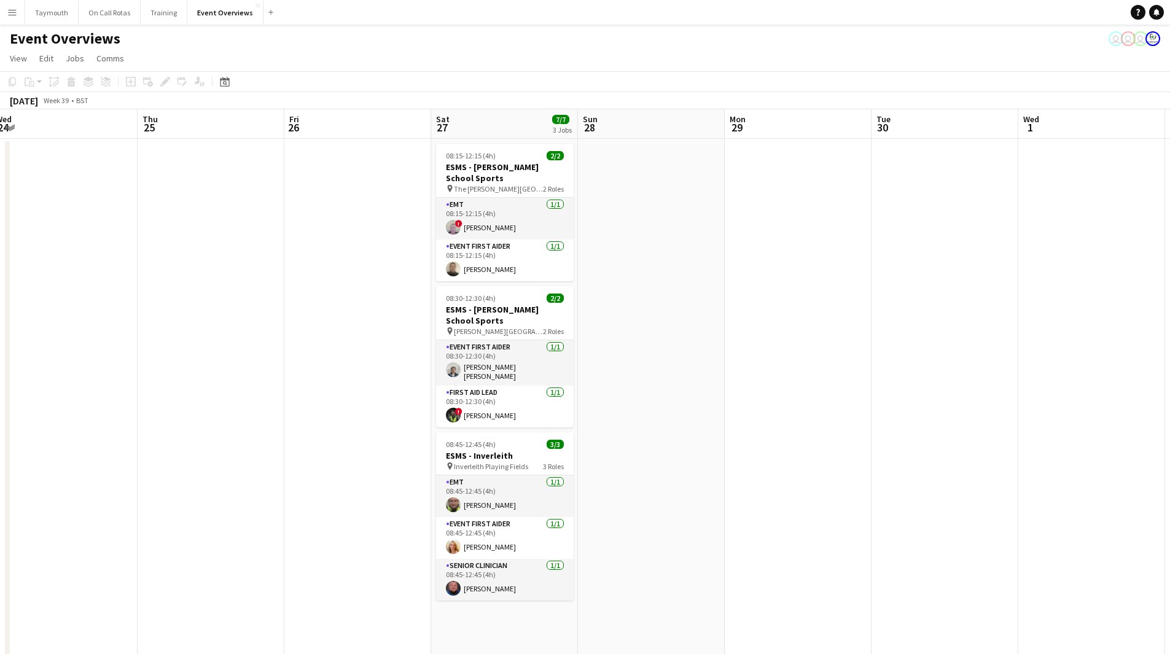
drag, startPoint x: 422, startPoint y: 500, endPoint x: 316, endPoint y: 507, distance: 106.4
click at [321, 507] on app-calendar-viewport "Sun 21 17/17 1 Job Mon 22 Tue 23 11/11 1 Job Wed 24 Thu 25 Fri 26 Sat 27 7/7 3 …" at bounding box center [585, 649] width 1170 height 1081
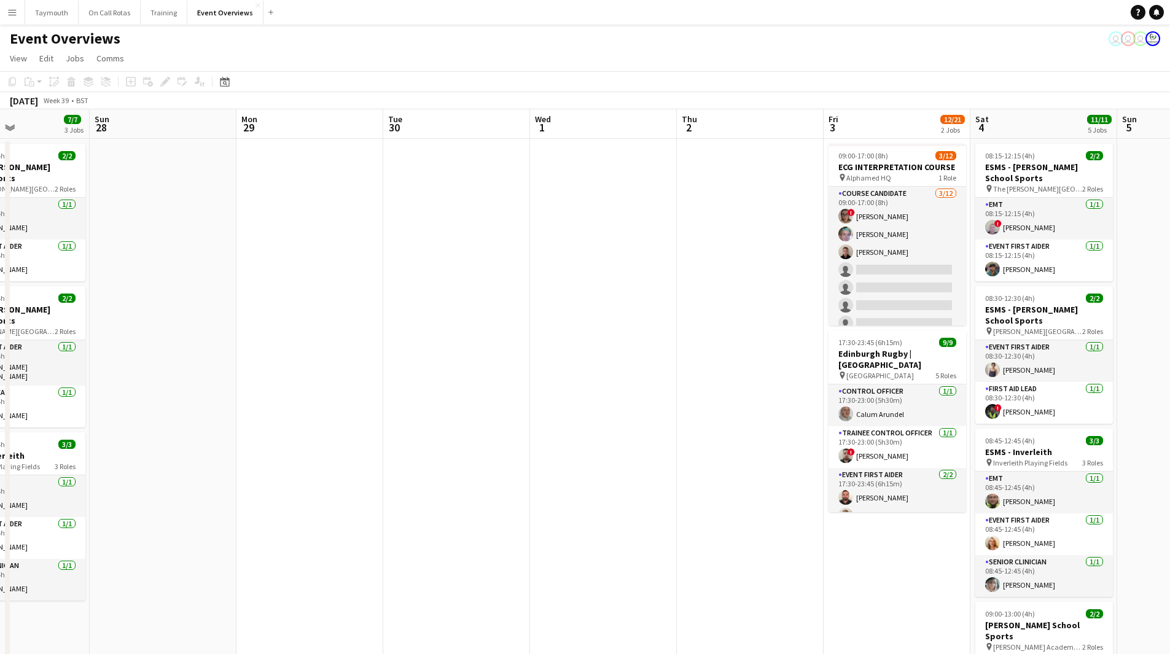
drag, startPoint x: 951, startPoint y: 454, endPoint x: 474, endPoint y: 461, distance: 477.1
click at [474, 461] on app-calendar-viewport "Wed 24 Thu 25 Fri 26 Sat 27 7/7 3 Jobs Sun 28 Mon 29 Tue 30 Wed 1 Thu 2 Fri 3 1…" at bounding box center [585, 649] width 1170 height 1081
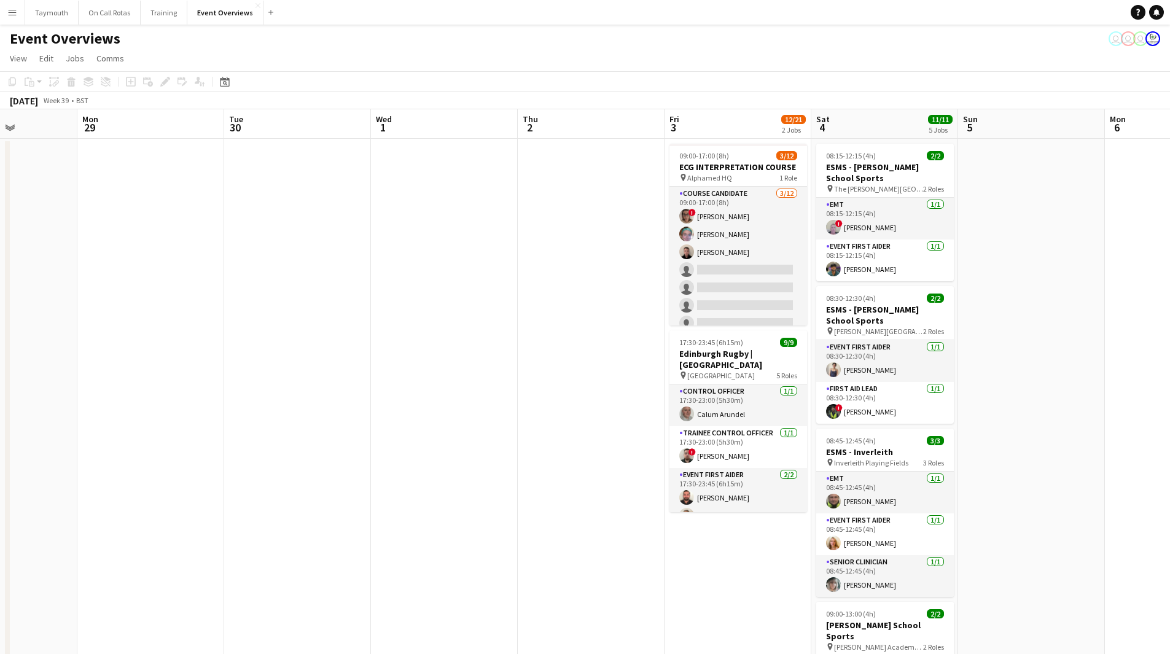
scroll to position [0, 363]
drag, startPoint x: 770, startPoint y: 428, endPoint x: 610, endPoint y: 456, distance: 162.1
click at [610, 456] on app-calendar-viewport "Fri 26 Sat 27 7/7 3 Jobs Sun 28 Mon 29 Tue 30 Wed 1 Thu 2 Fri 3 12/21 2 Jobs Sa…" at bounding box center [585, 649] width 1170 height 1081
